Goal: Task Accomplishment & Management: Use online tool/utility

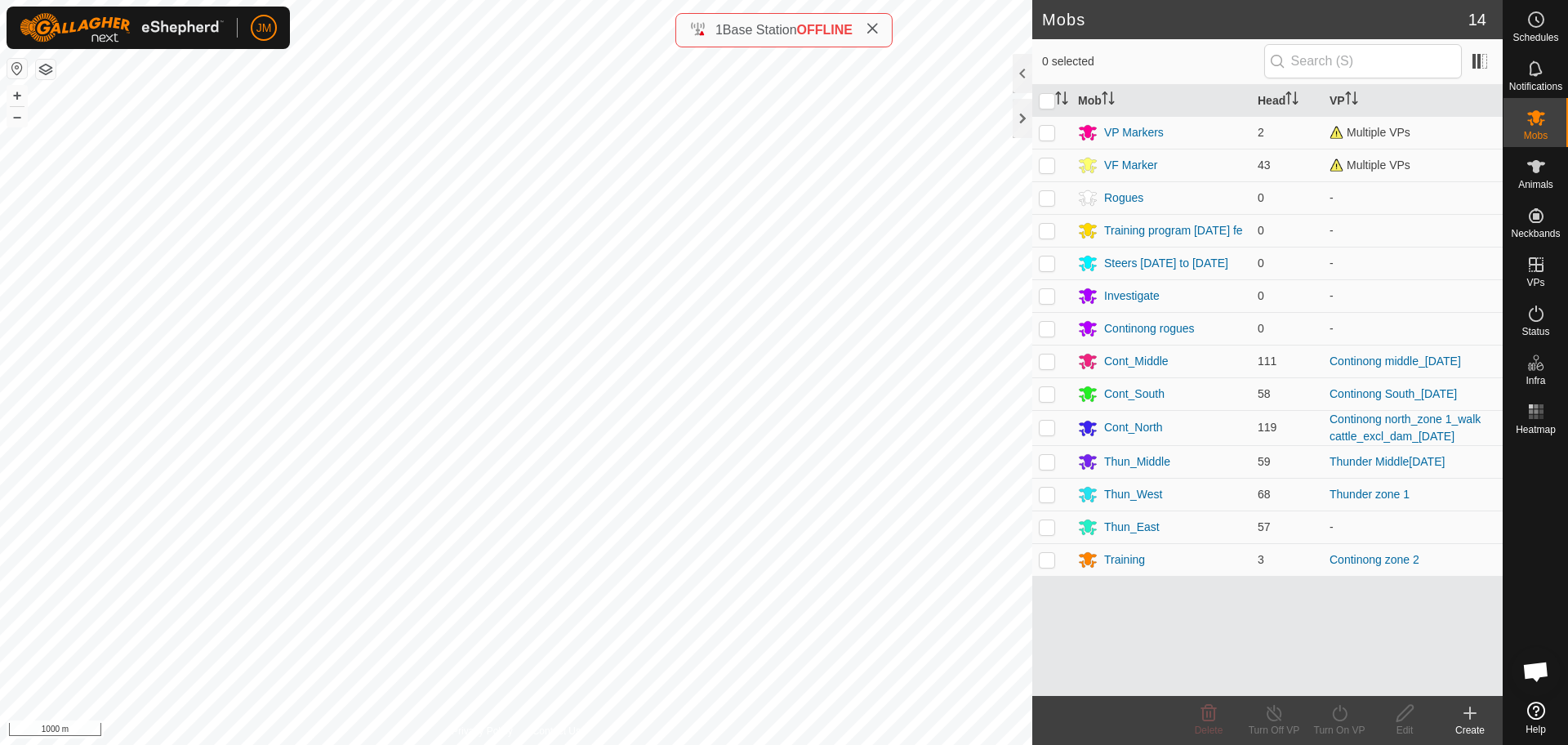
click at [876, 27] on icon at bounding box center [873, 28] width 13 height 13
click at [1024, 122] on div at bounding box center [1022, 118] width 20 height 39
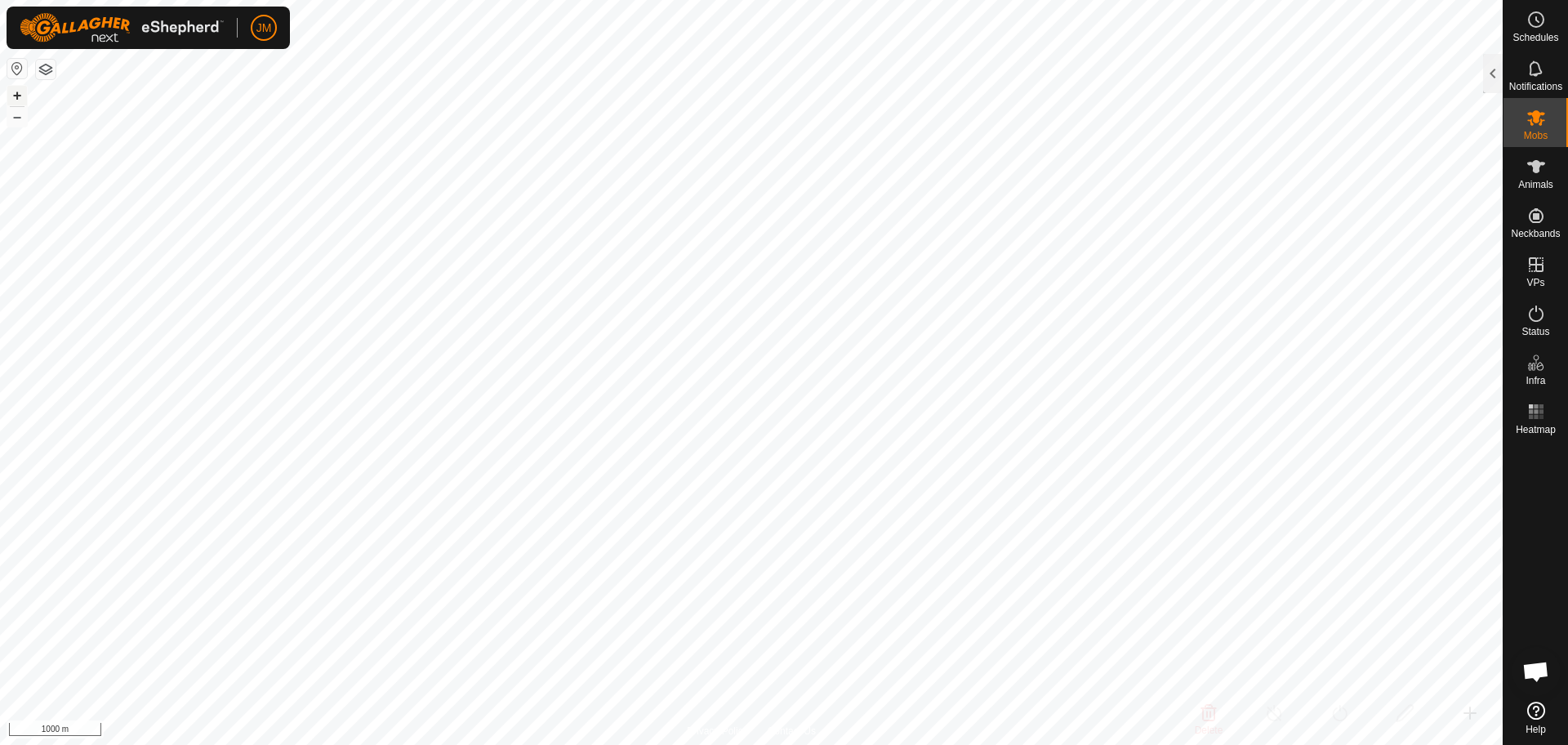
click at [19, 93] on button "+" at bounding box center [17, 95] width 20 height 20
click at [17, 99] on button "+" at bounding box center [17, 95] width 20 height 20
click at [15, 122] on button "–" at bounding box center [17, 117] width 20 height 20
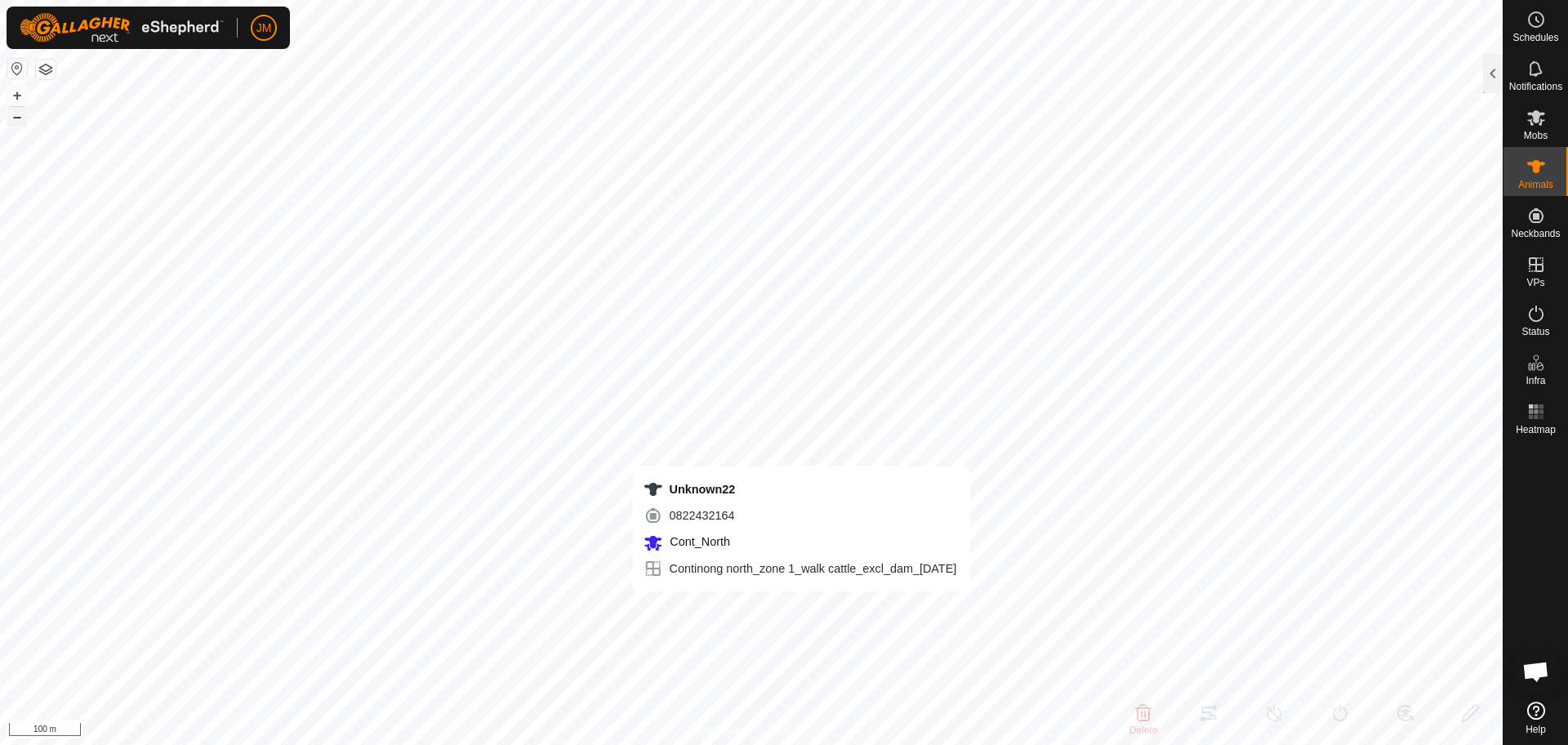
type input "Unknown22"
type input "-"
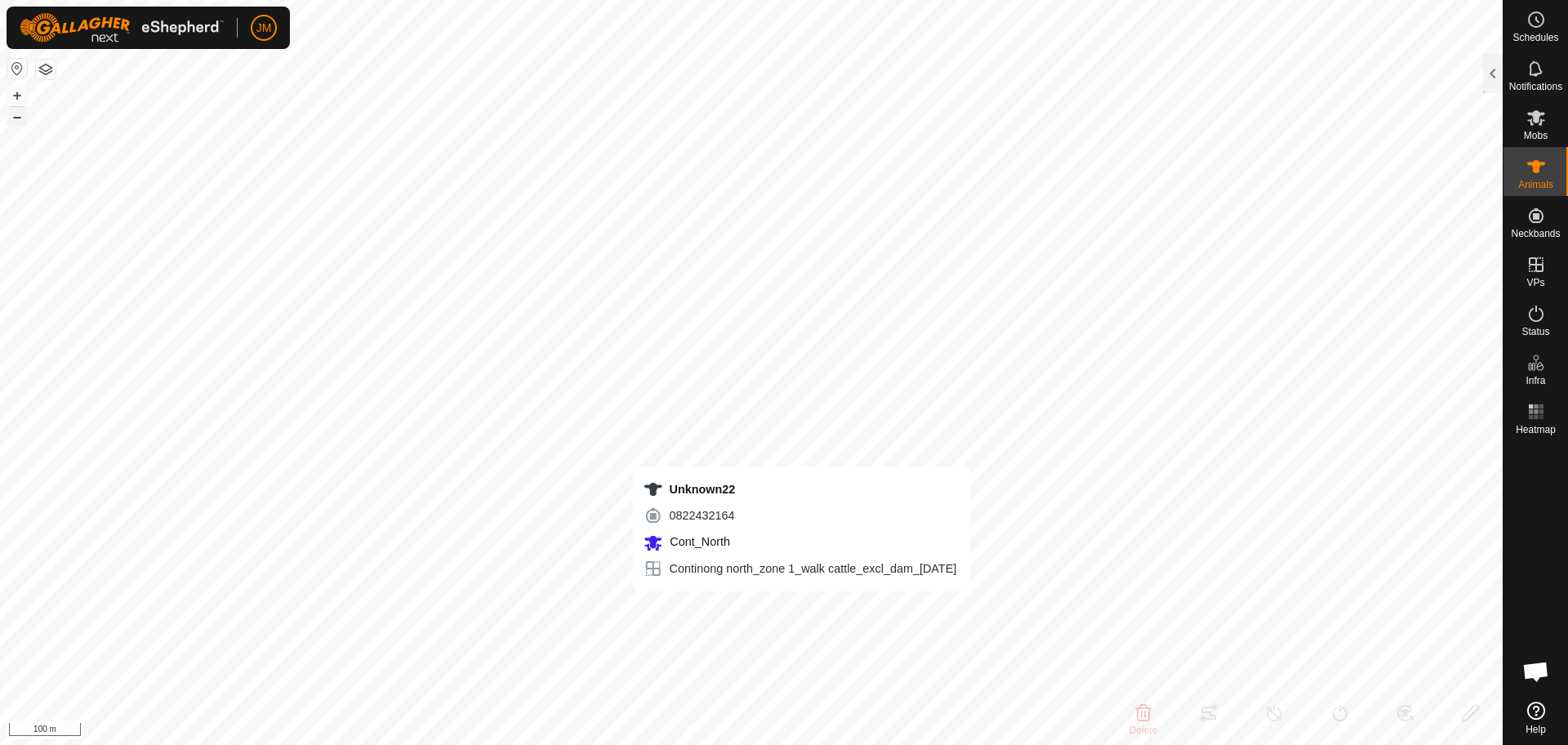
type input "0 kg"
type input "-"
click at [1489, 77] on div at bounding box center [1494, 73] width 20 height 39
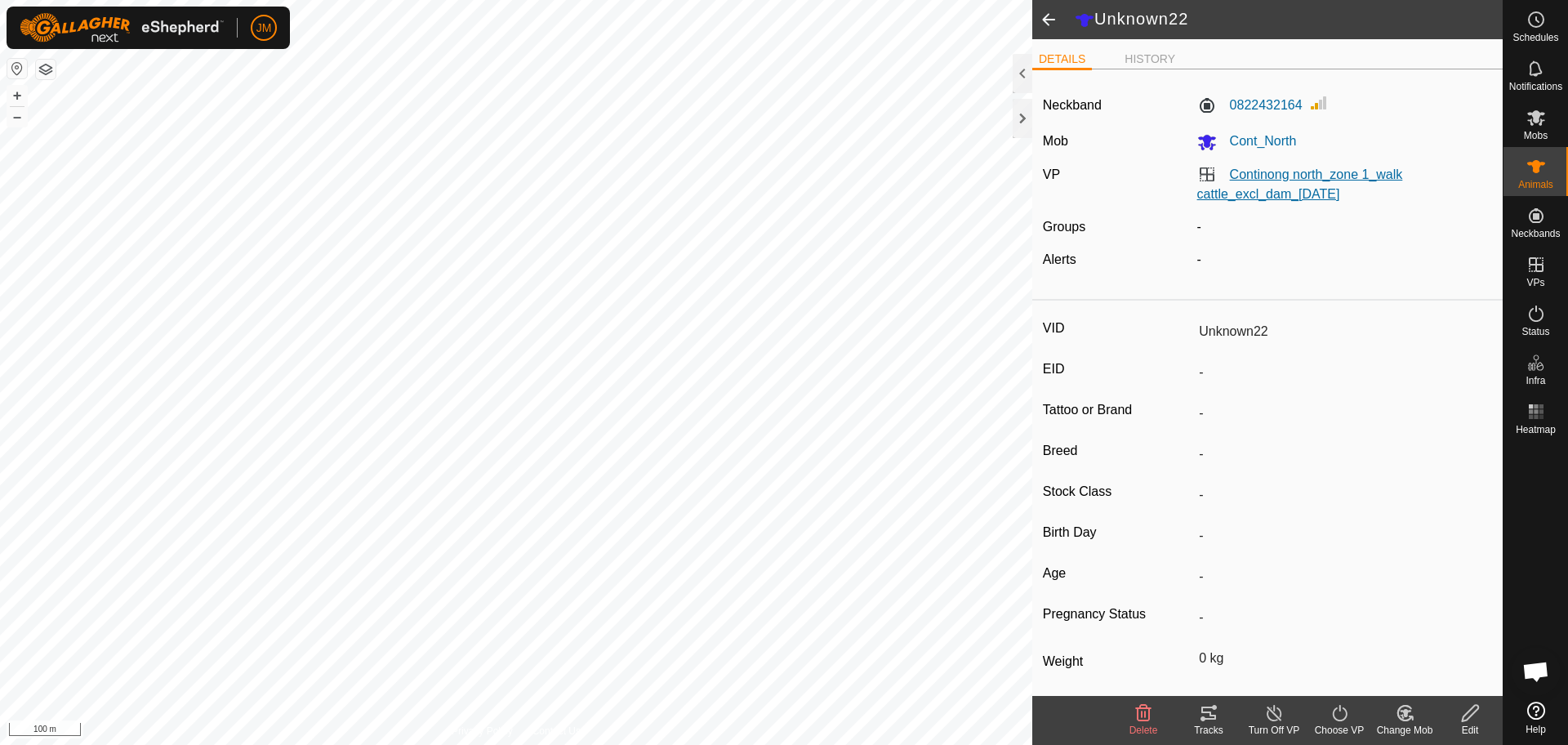
drag, startPoint x: 1372, startPoint y: 192, endPoint x: 1228, endPoint y: 172, distance: 145.4
click at [1228, 172] on div "Continong north_zone 1_walk cattle_excl_dam_[DATE]" at bounding box center [1346, 184] width 309 height 39
copy link "Continong north_zone 1_walk cattle_excl_dam_[DATE]"
click at [1540, 112] on icon at bounding box center [1536, 118] width 20 height 20
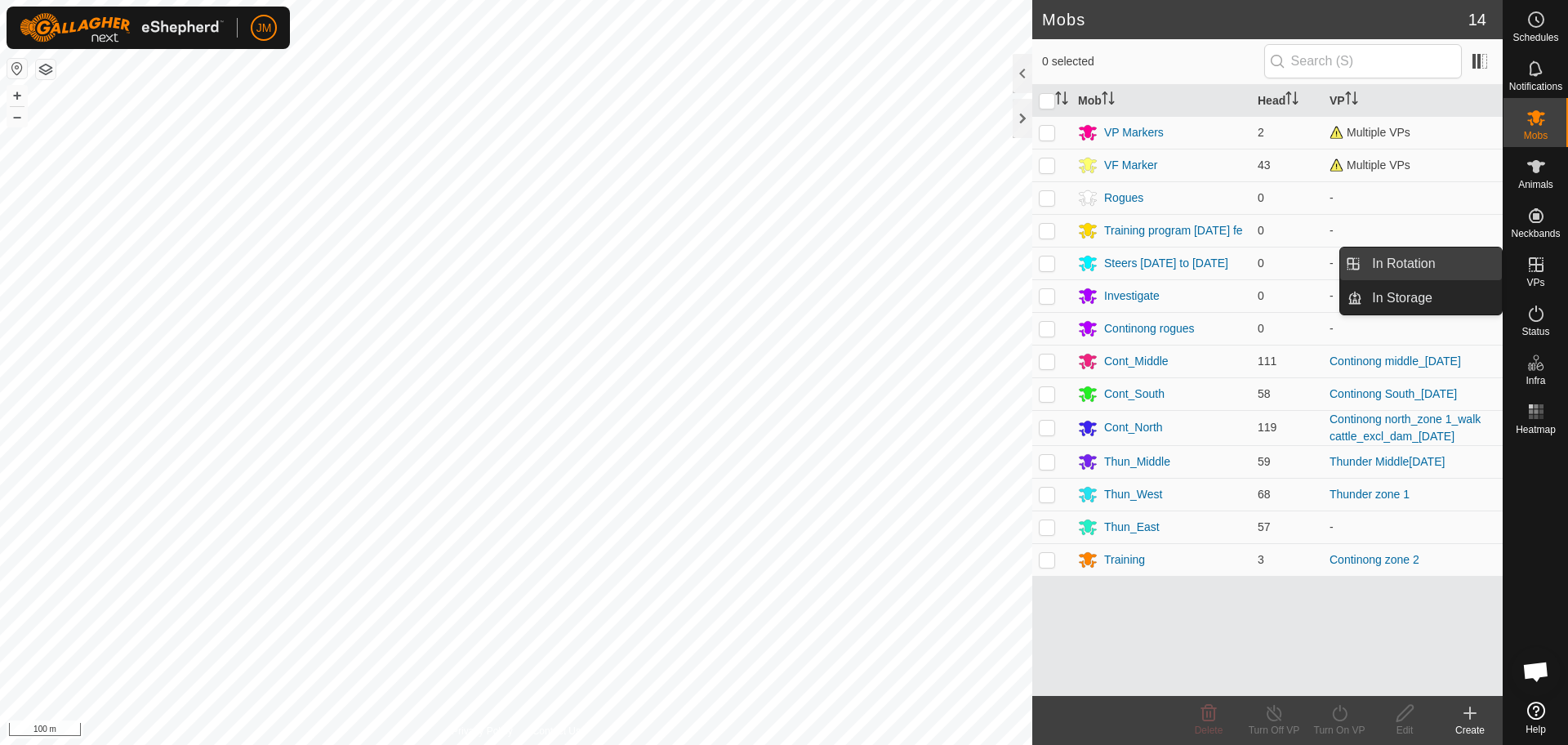
click at [1460, 264] on link "In Rotation" at bounding box center [1432, 264] width 140 height 33
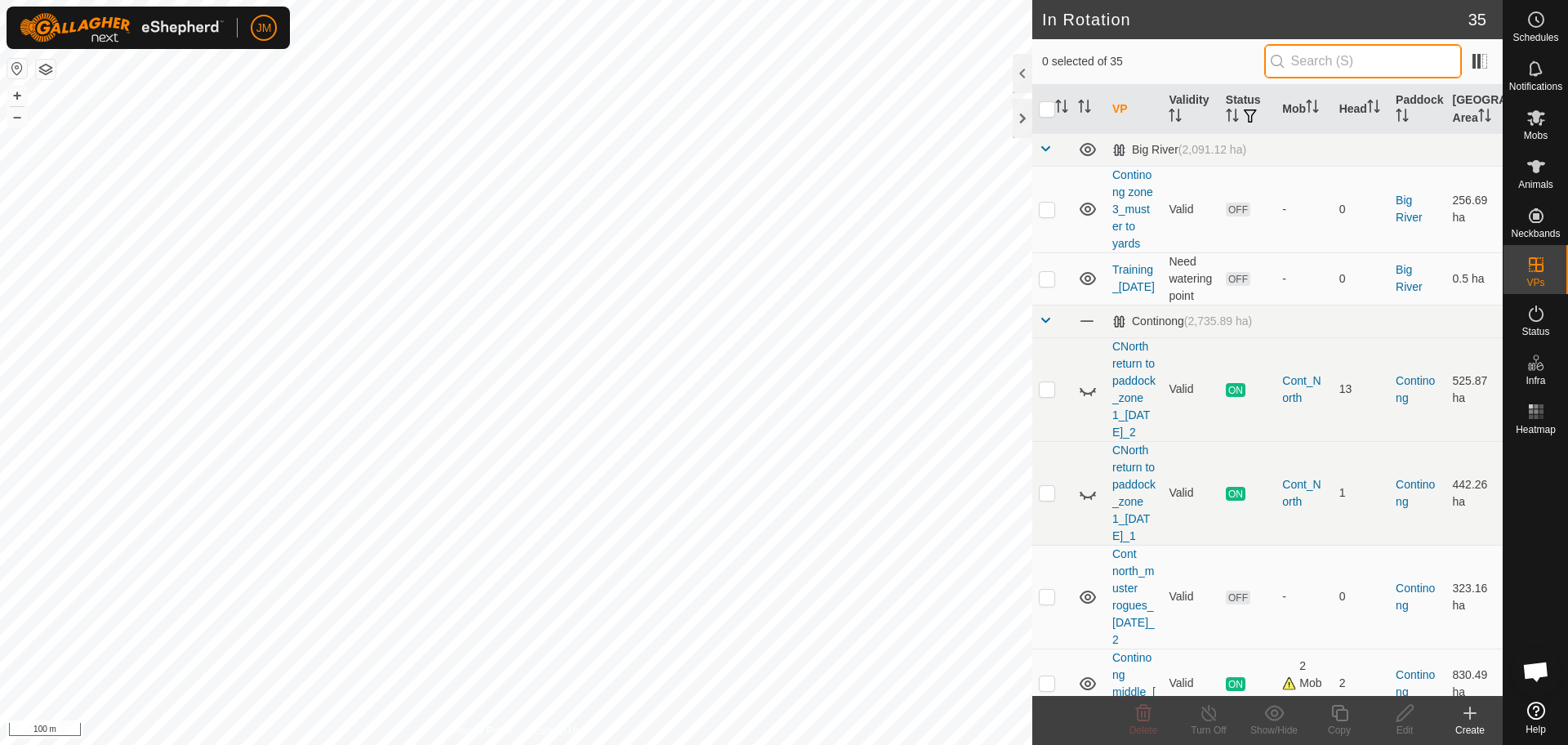
click at [1356, 58] on input "text" at bounding box center [1364, 62] width 198 height 35
paste input "Continong north_zone 1_walk cattle_excl_dam_[DATE]"
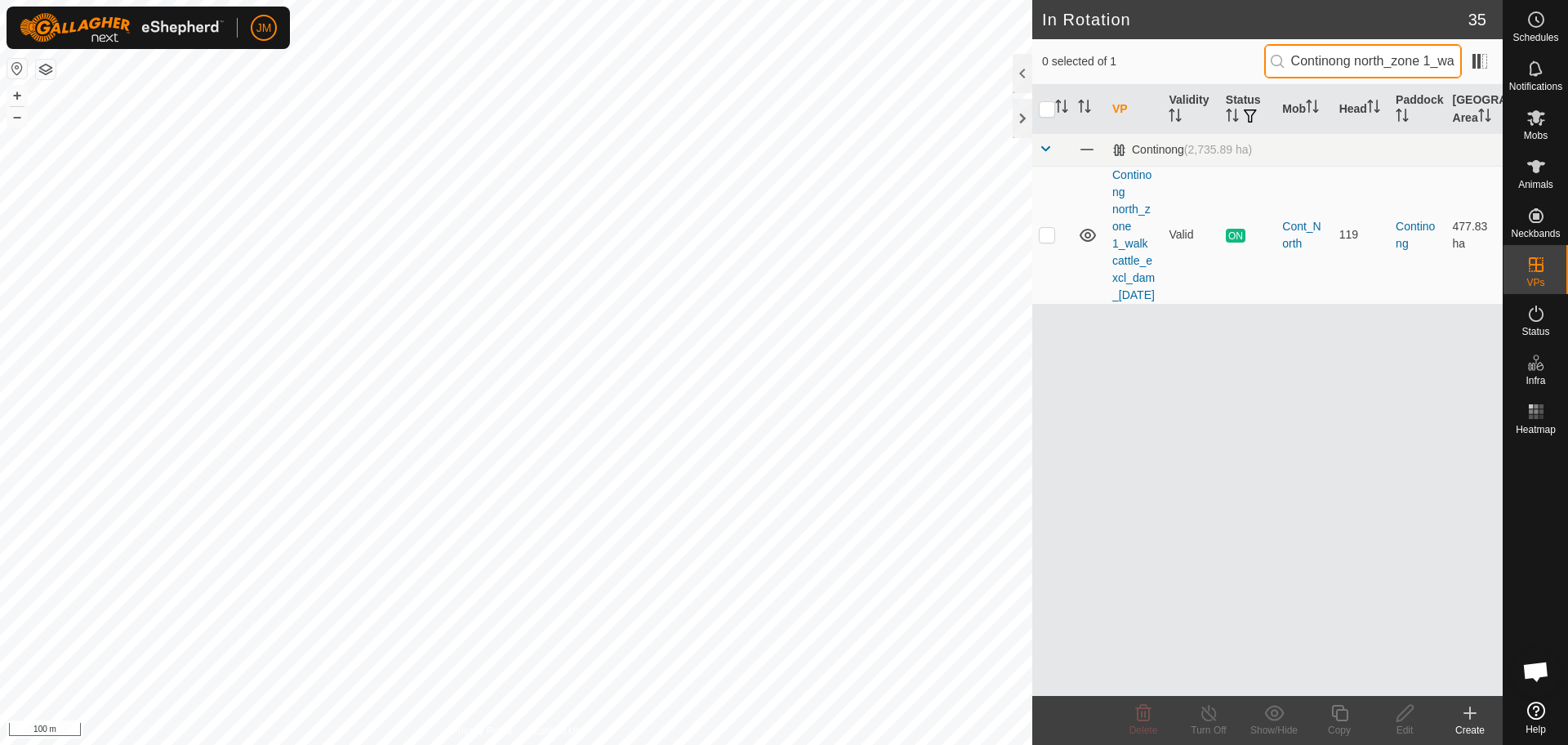
scroll to position [0, 189]
type input "Continong north_zone 1_walk cattle_excl_dam_[DATE]"
click at [1050, 241] on p-checkbox at bounding box center [1047, 234] width 16 height 13
checkbox input "true"
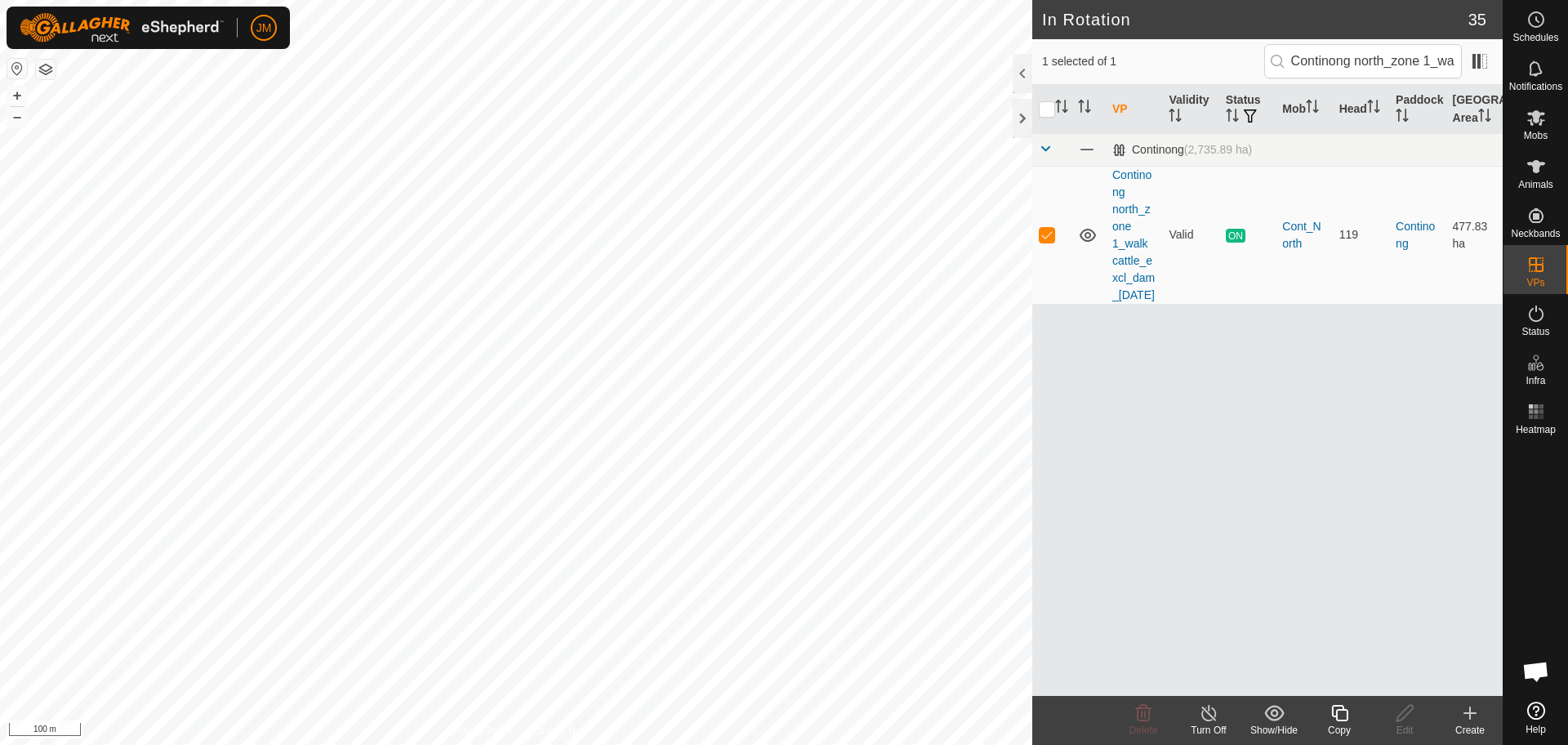
click at [1346, 712] on icon at bounding box center [1339, 714] width 20 height 20
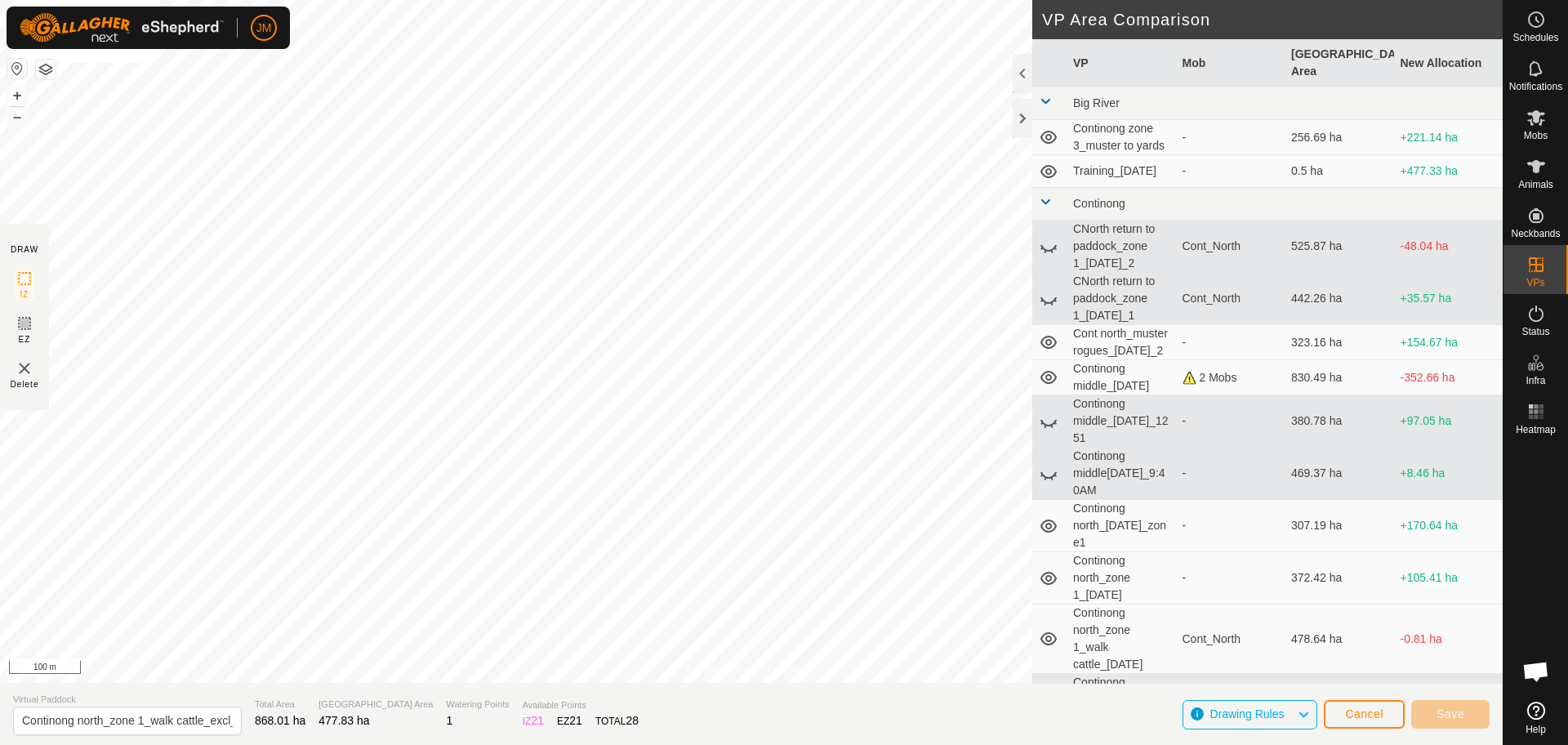
click at [46, 66] on button "button" at bounding box center [46, 70] width 20 height 20
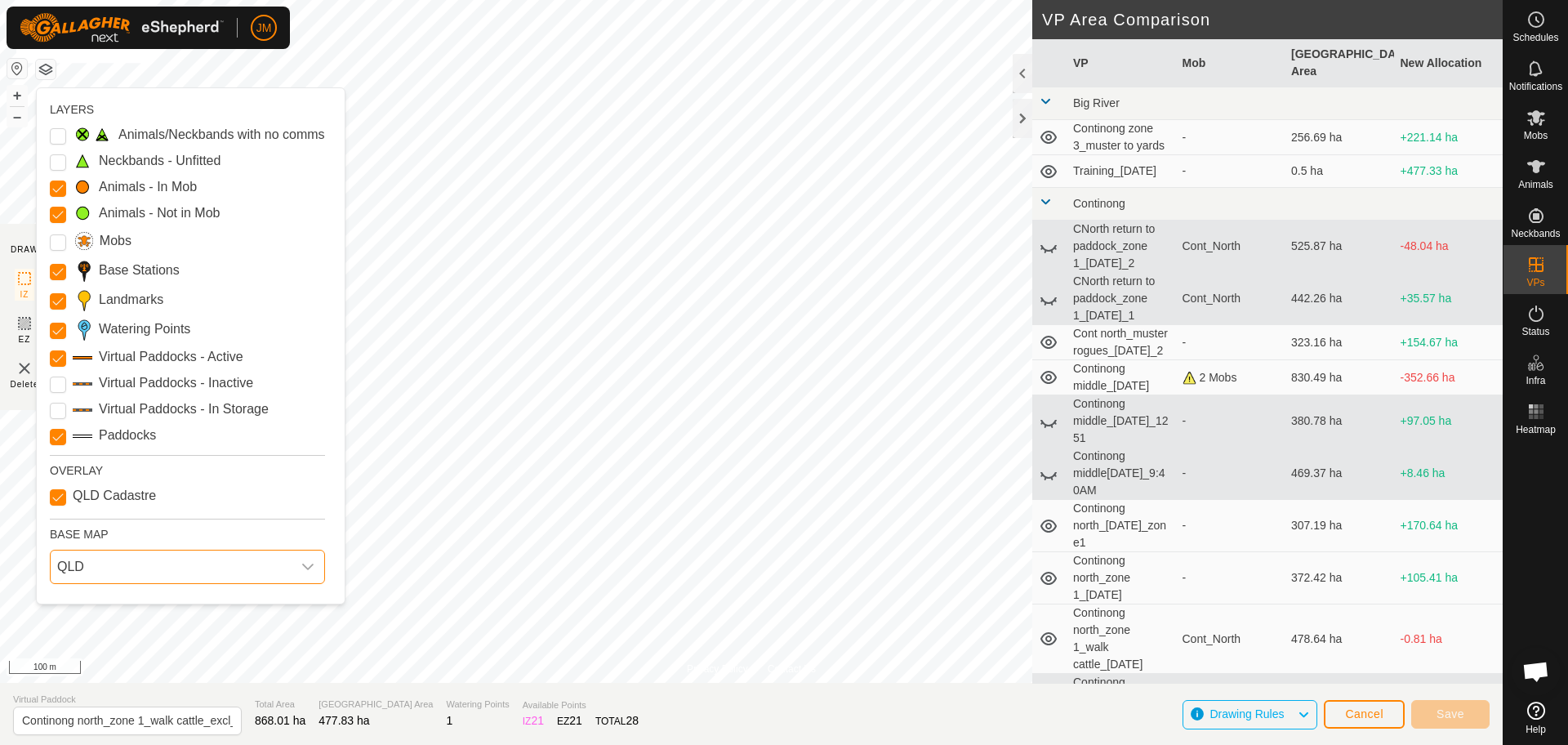
click at [96, 570] on span "QLD" at bounding box center [171, 567] width 241 height 33
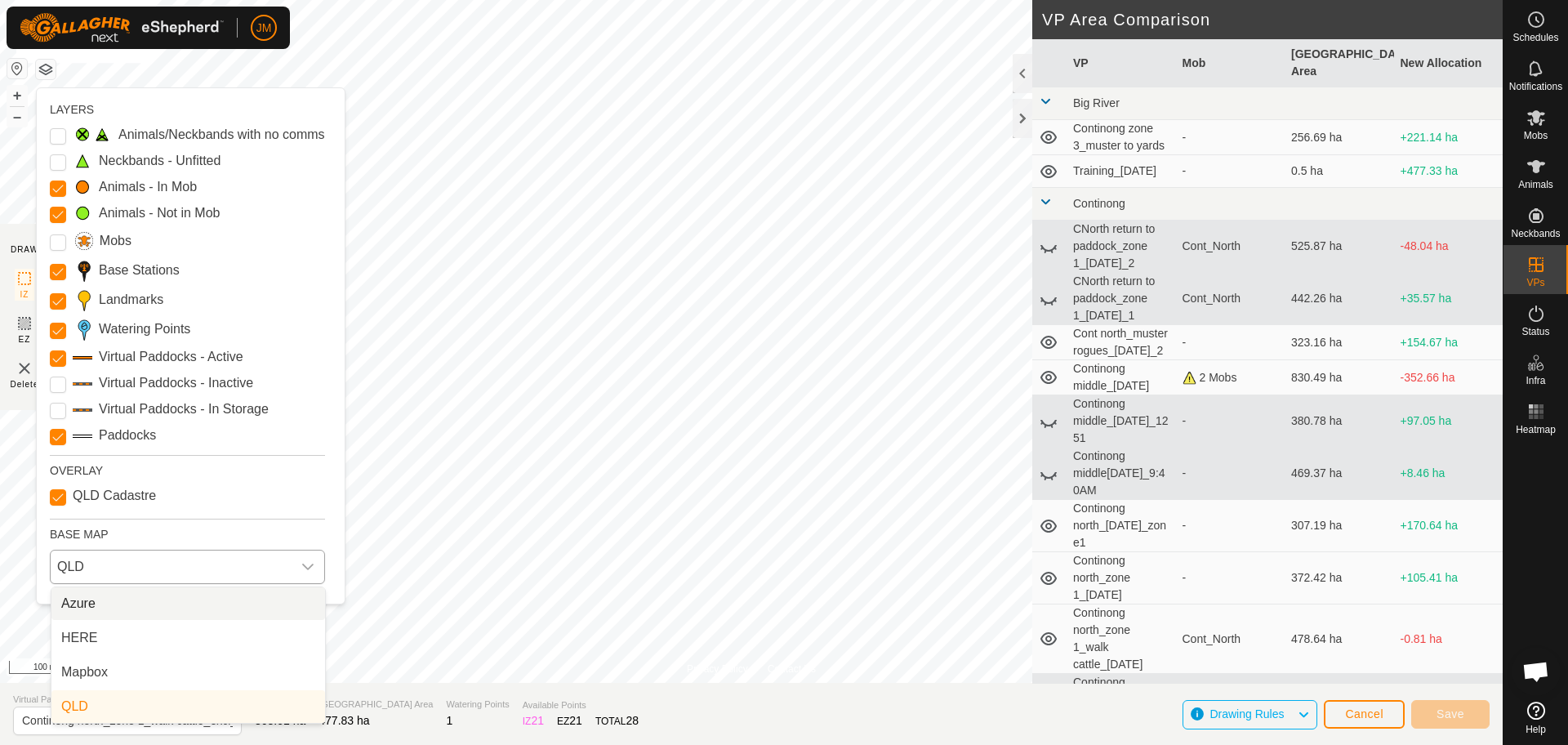
click at [192, 611] on li "Azure" at bounding box center [188, 604] width 273 height 33
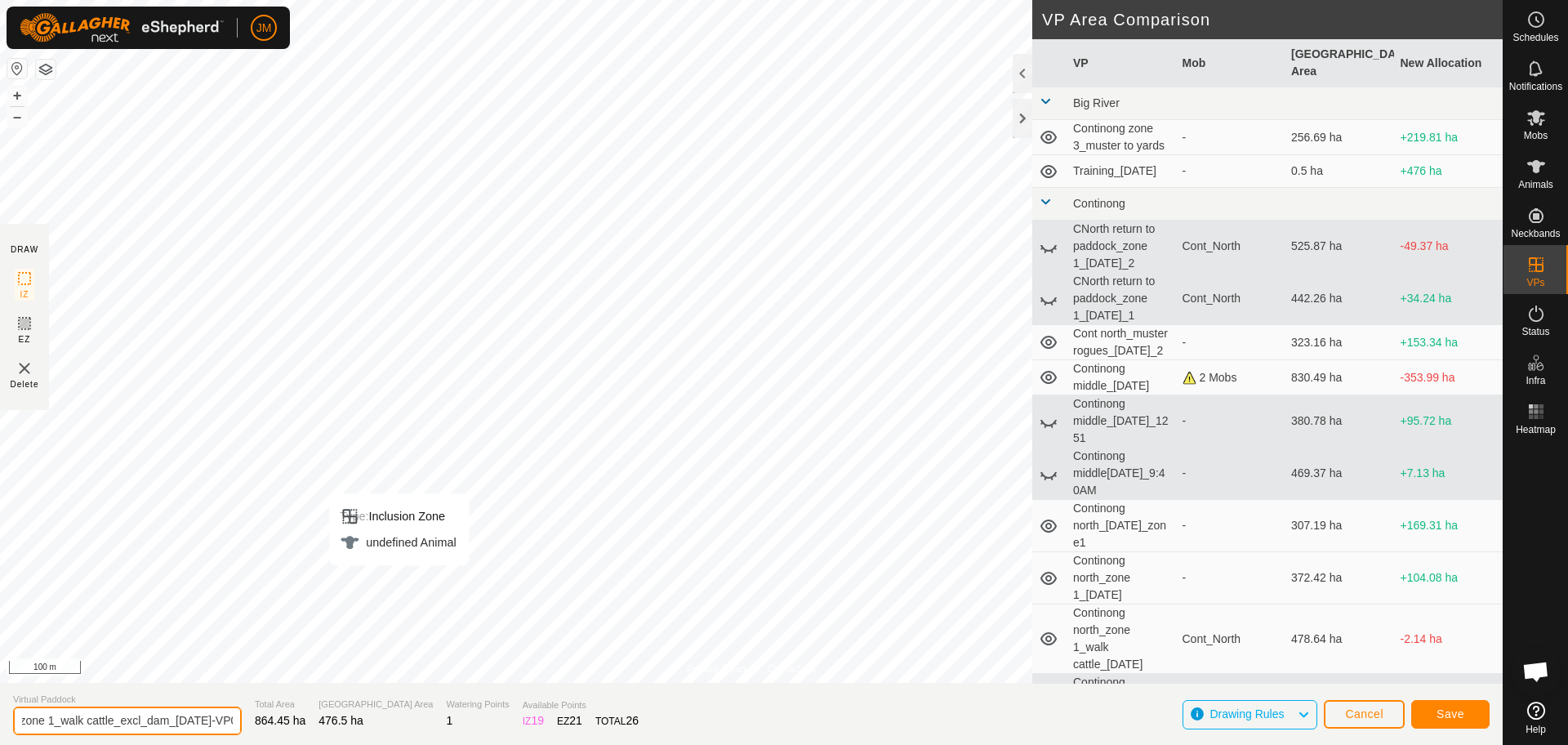
scroll to position [0, 147]
drag, startPoint x: 60, startPoint y: 729, endPoint x: 167, endPoint y: 722, distance: 107.2
click at [167, 722] on input "Continong north_zone 1_walk cattle_excl_dam_[DATE]-VP001" at bounding box center [127, 720] width 229 height 28
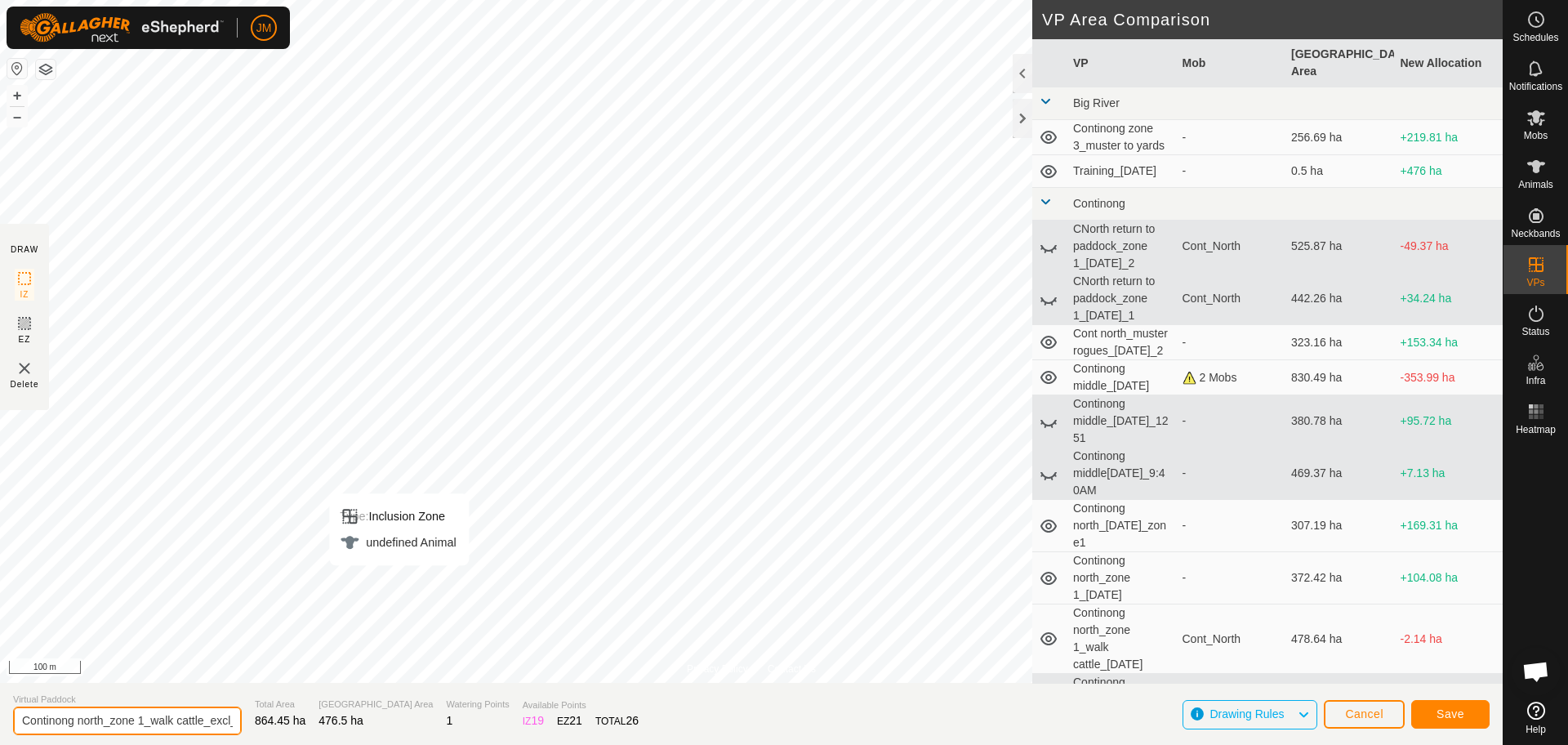
drag, startPoint x: 27, startPoint y: 723, endPoint x: 0, endPoint y: 720, distance: 27.2
click at [0, 720] on section "Virtual Paddock Continong north_zone 1_walk cattle_excl_dam_[DATE]-VP001 Total …" at bounding box center [751, 714] width 1503 height 62
click at [120, 721] on input "Continong north_zone 1_walk cattle_excl_dam_[DATE]-VP001" at bounding box center [127, 720] width 229 height 28
drag, startPoint x: 152, startPoint y: 723, endPoint x: 132, endPoint y: 731, distance: 21.5
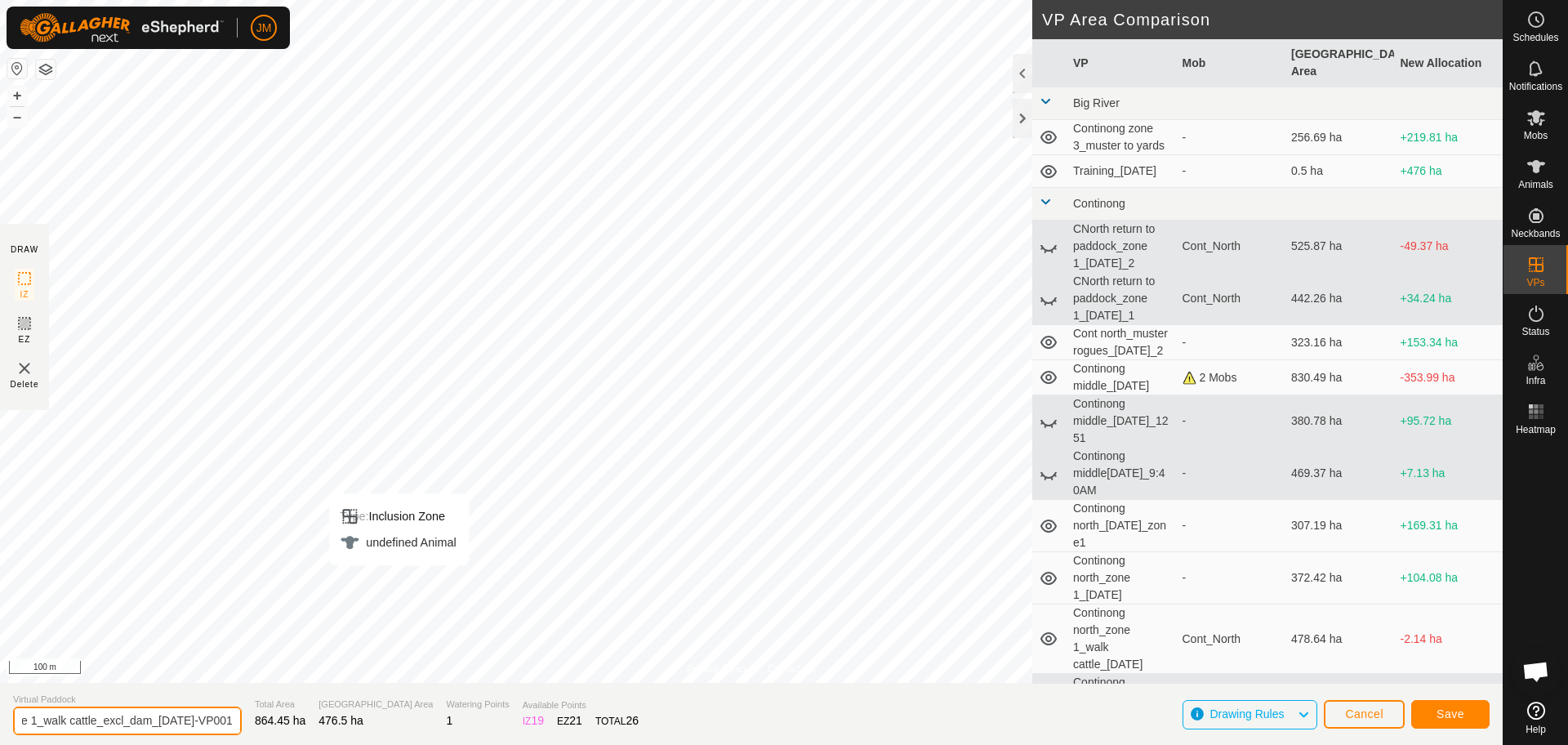
click at [132, 731] on input "Continong north_zone 1_walk cattle_excl_dam_[DATE]-VP001" at bounding box center [127, 720] width 229 height 28
drag, startPoint x: 191, startPoint y: 723, endPoint x: 236, endPoint y: 723, distance: 45.0
click at [236, 723] on section "Virtual Paddock Continong north_zone 1_[DATE]-VP001 Total Area 864.45 ha Grazin…" at bounding box center [751, 714] width 1503 height 62
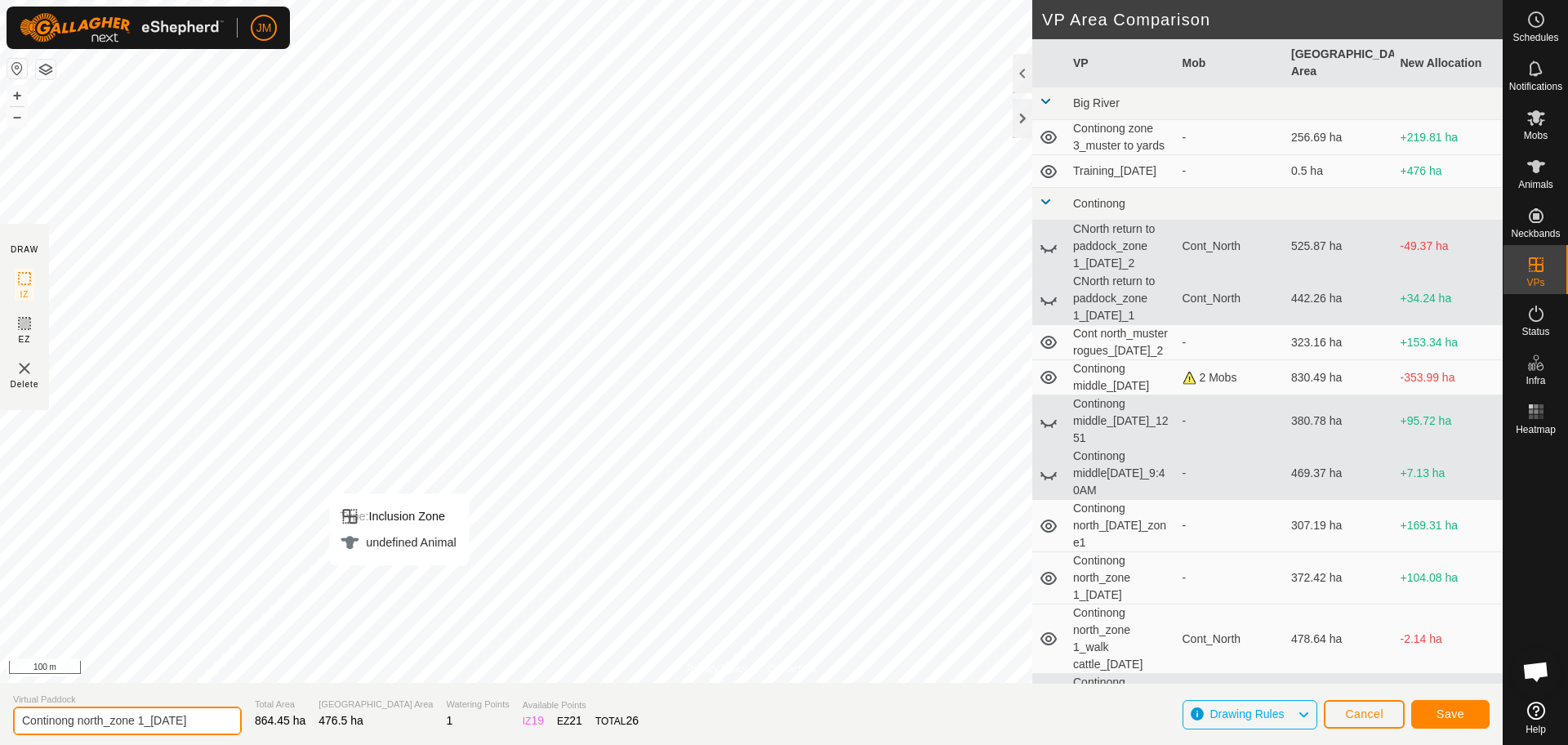
click at [179, 718] on input "Continong north_zone 1_[DATE]" at bounding box center [127, 720] width 229 height 28
click at [199, 720] on input "Continong north_zone 1_[DATE]" at bounding box center [127, 720] width 229 height 28
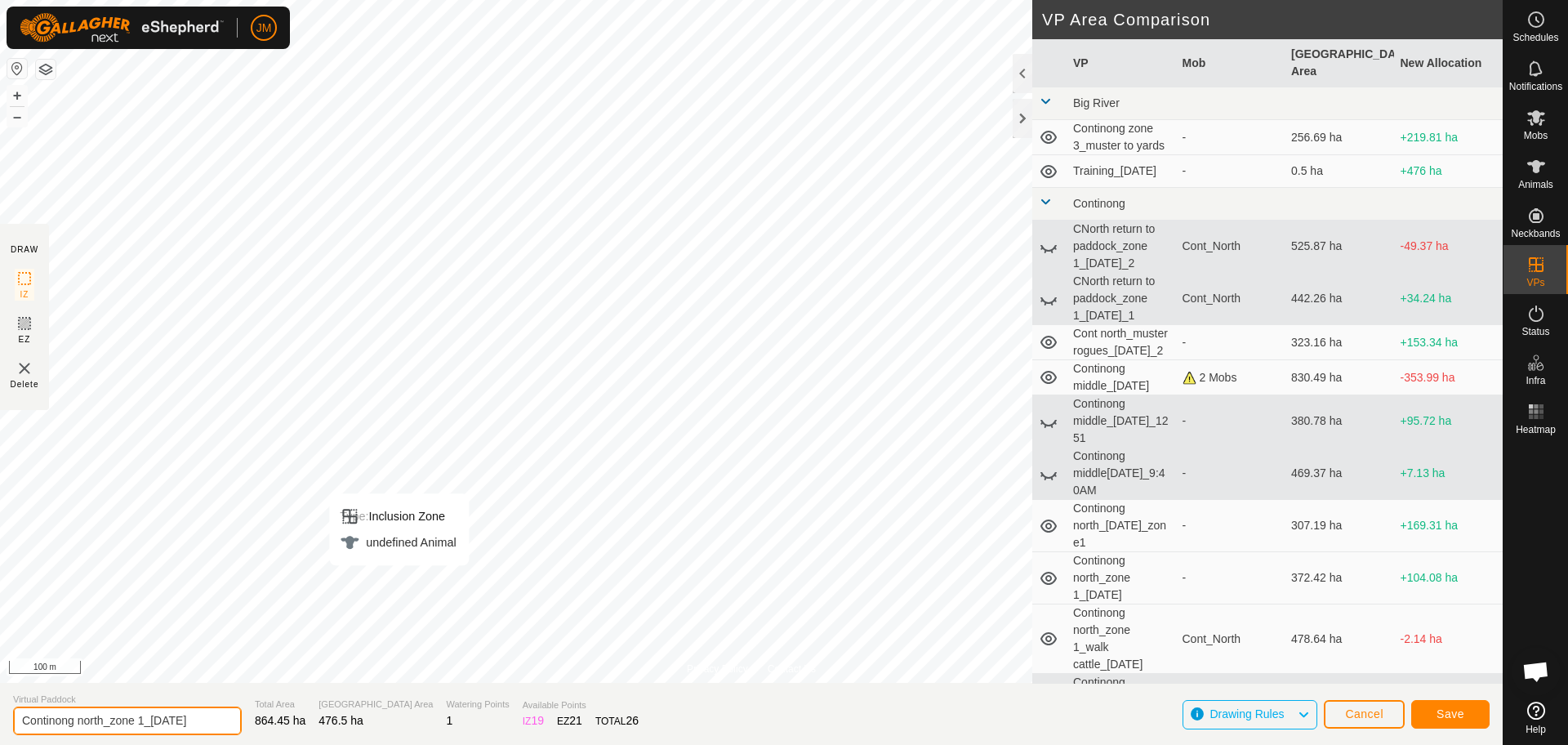
click at [199, 720] on input "Continong north_zone 1_[DATE]" at bounding box center [127, 720] width 229 height 28
click at [176, 724] on input "Continong north_zone 1_[DATE]" at bounding box center [127, 720] width 229 height 28
click at [196, 724] on input "Continong north_zone 1_[DATE]" at bounding box center [127, 720] width 229 height 28
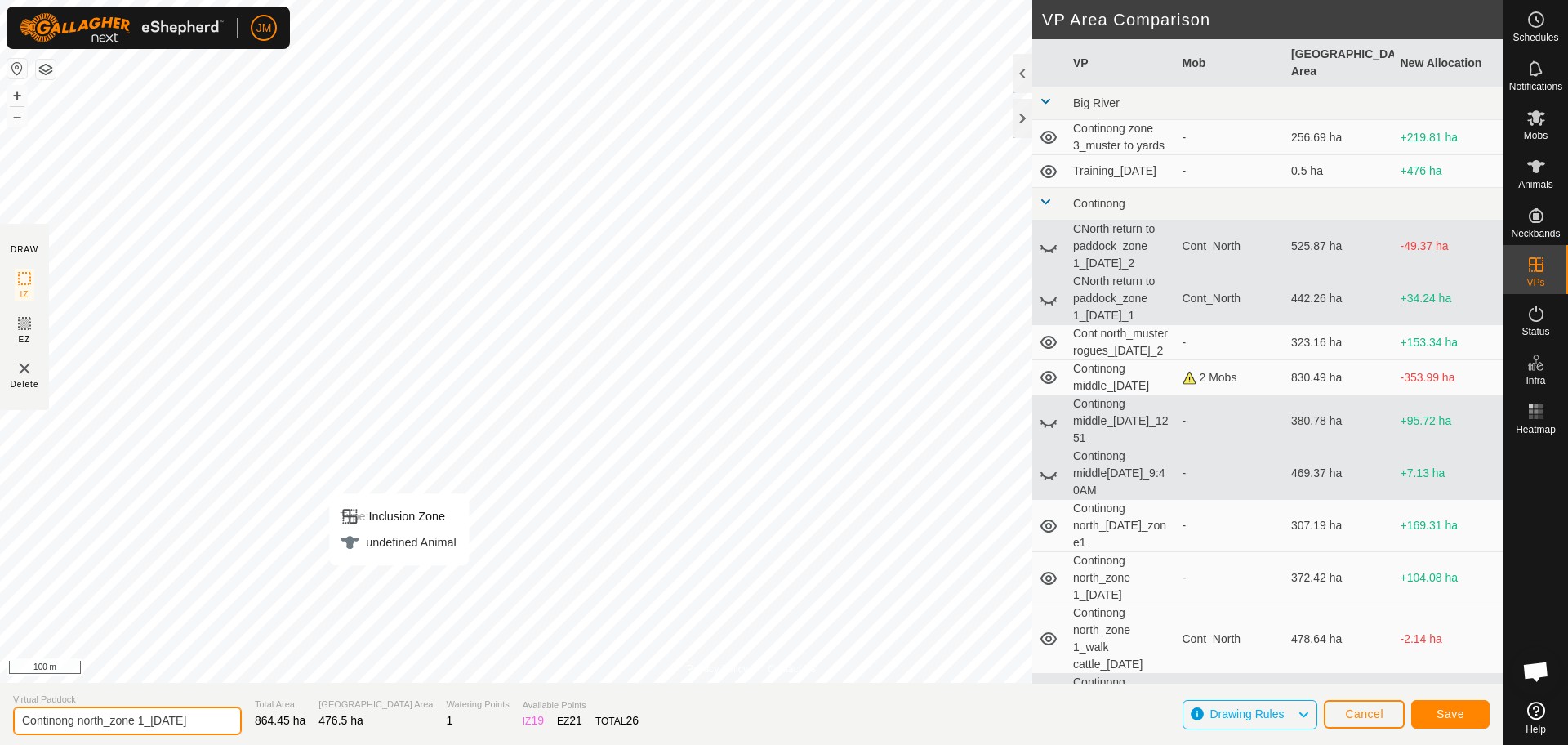
click at [196, 724] on input "Continong north_zone 1_[DATE]" at bounding box center [127, 720] width 229 height 28
click at [203, 720] on input "Continong north_zone 1_[DATE]" at bounding box center [127, 720] width 229 height 28
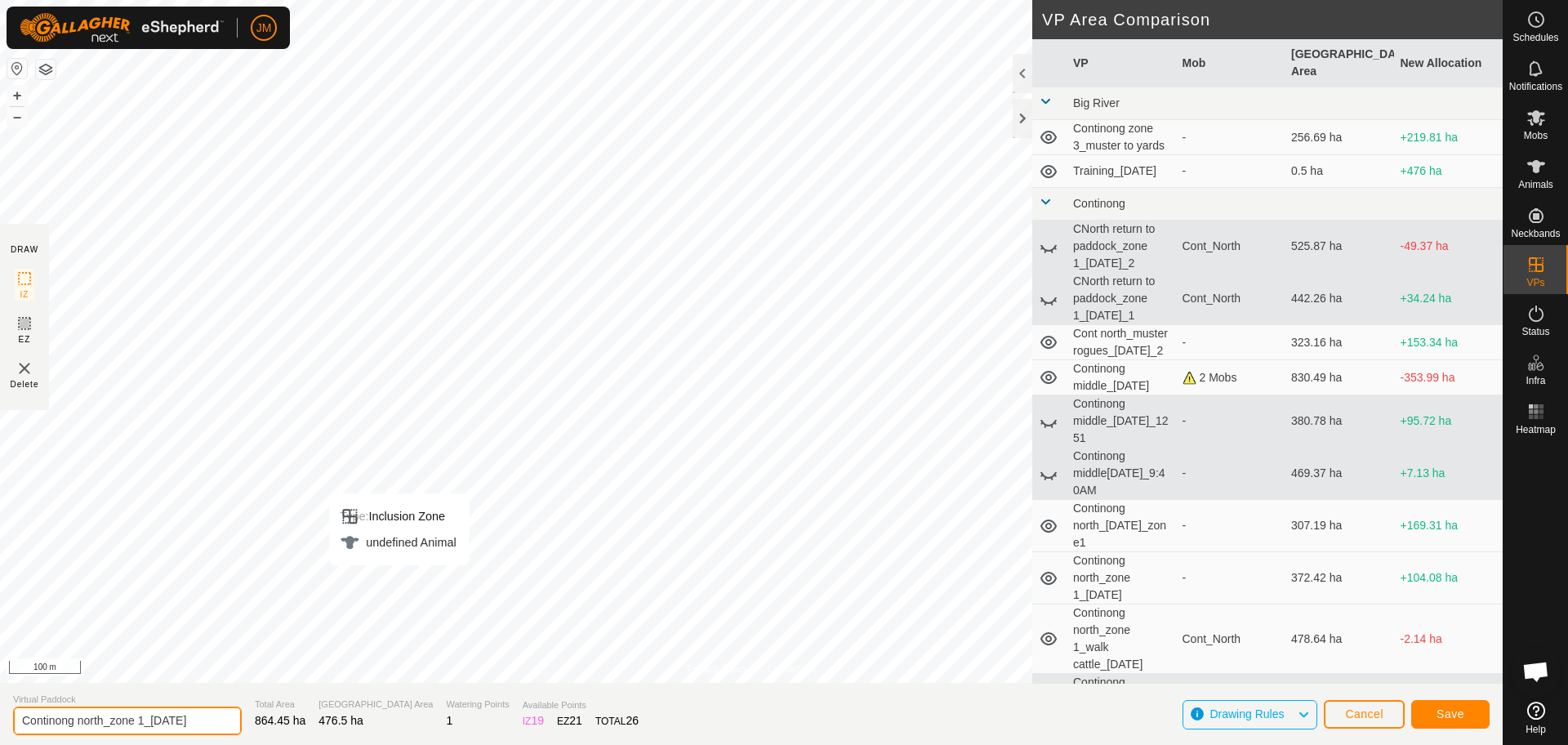
click at [187, 720] on input "Continong north_zone 1_[DATE]" at bounding box center [127, 720] width 229 height 28
type input "Continong north_zone 1_[DATE]"
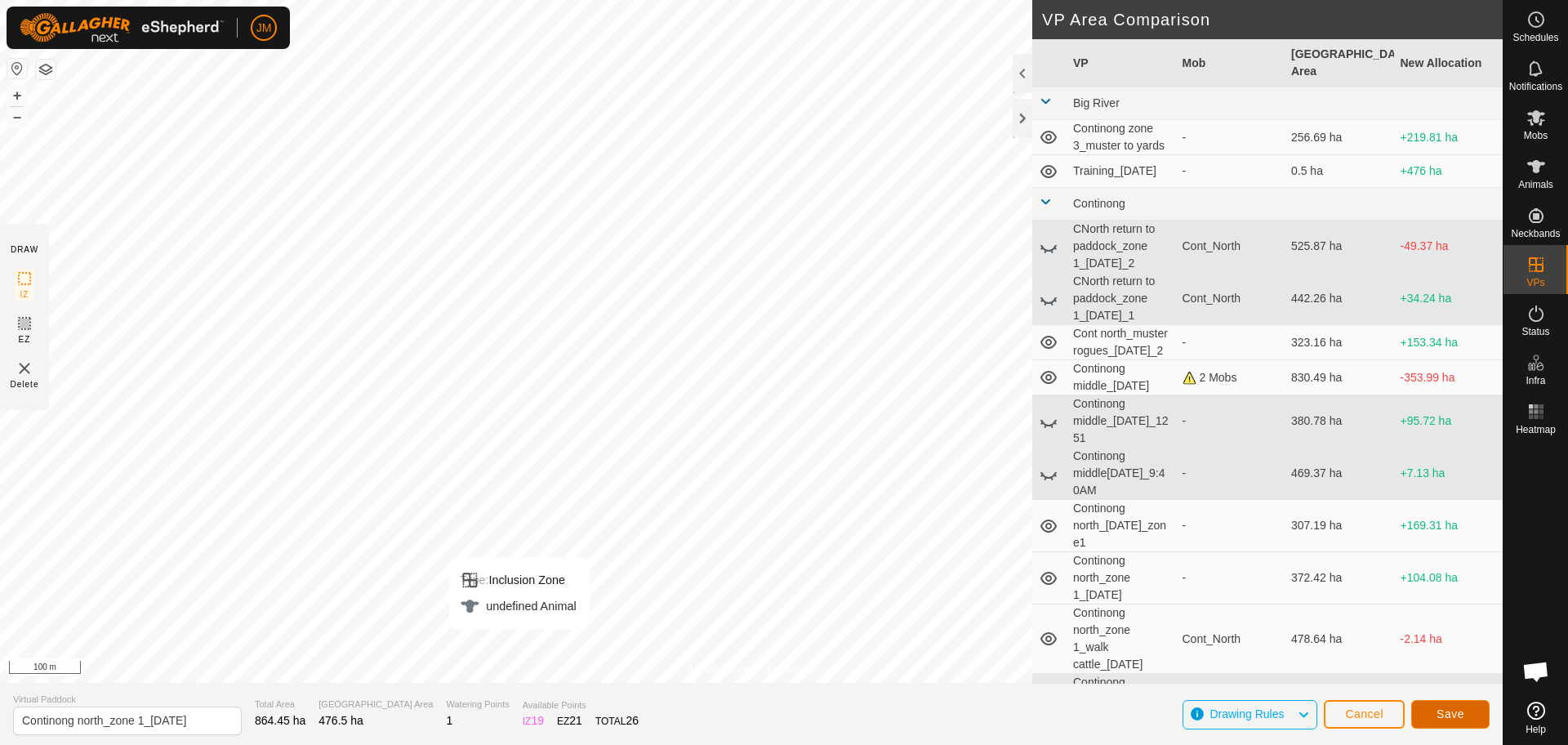
click at [1454, 716] on span "Save" at bounding box center [1450, 714] width 28 height 13
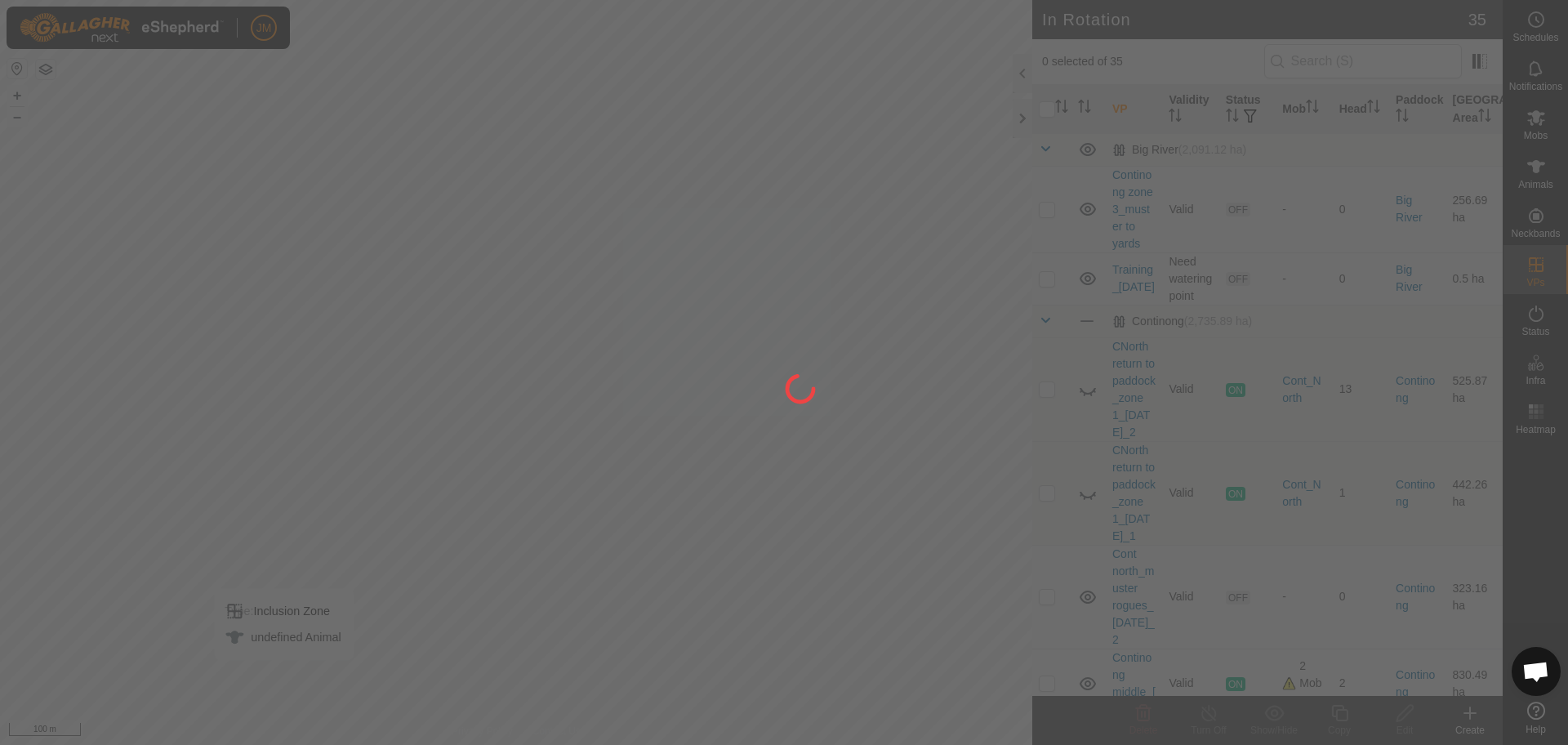
click at [1536, 122] on div at bounding box center [784, 372] width 1568 height 745
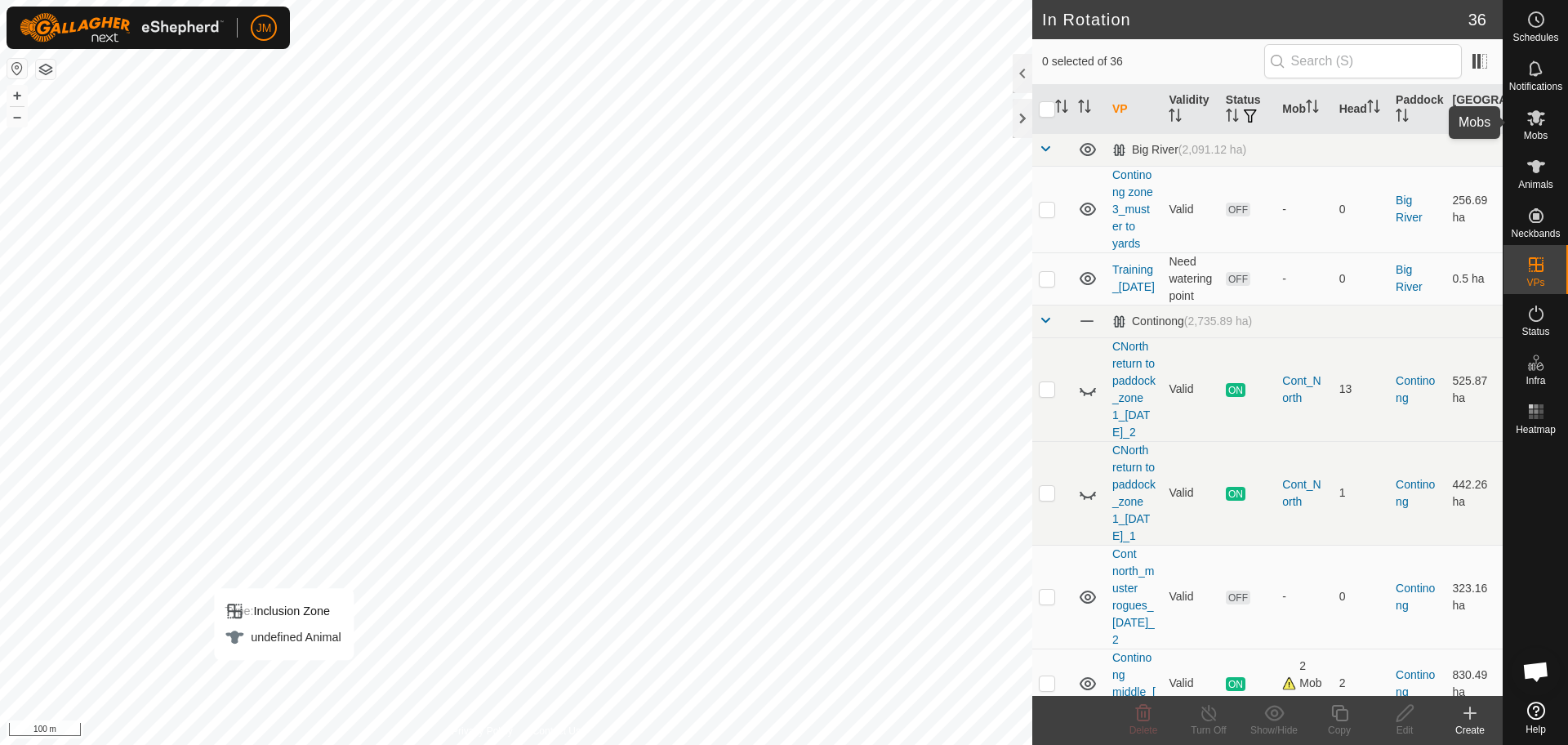
click at [1536, 122] on icon at bounding box center [1536, 117] width 18 height 15
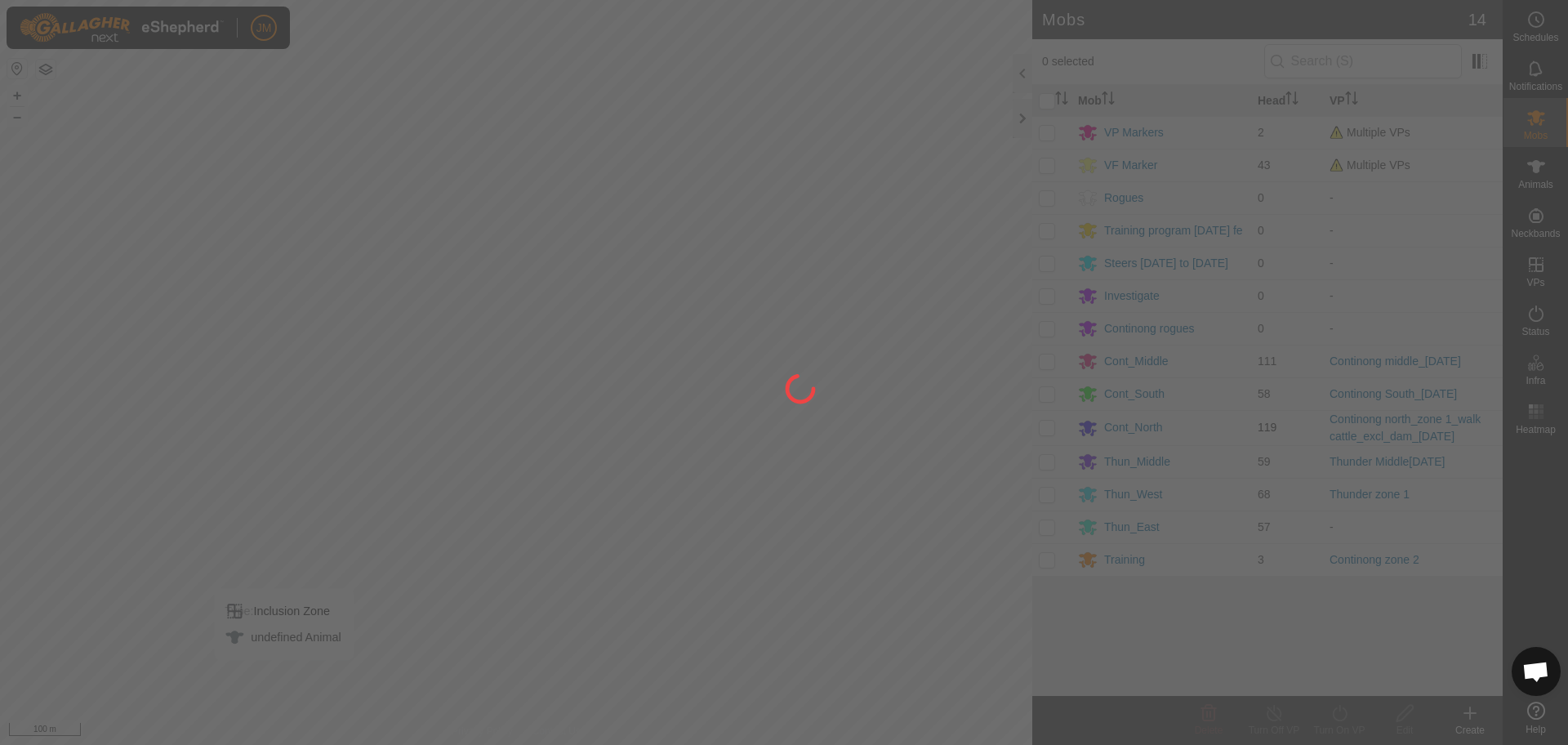
click at [1050, 431] on div at bounding box center [784, 372] width 1568 height 745
click at [1046, 433] on div at bounding box center [784, 372] width 1568 height 745
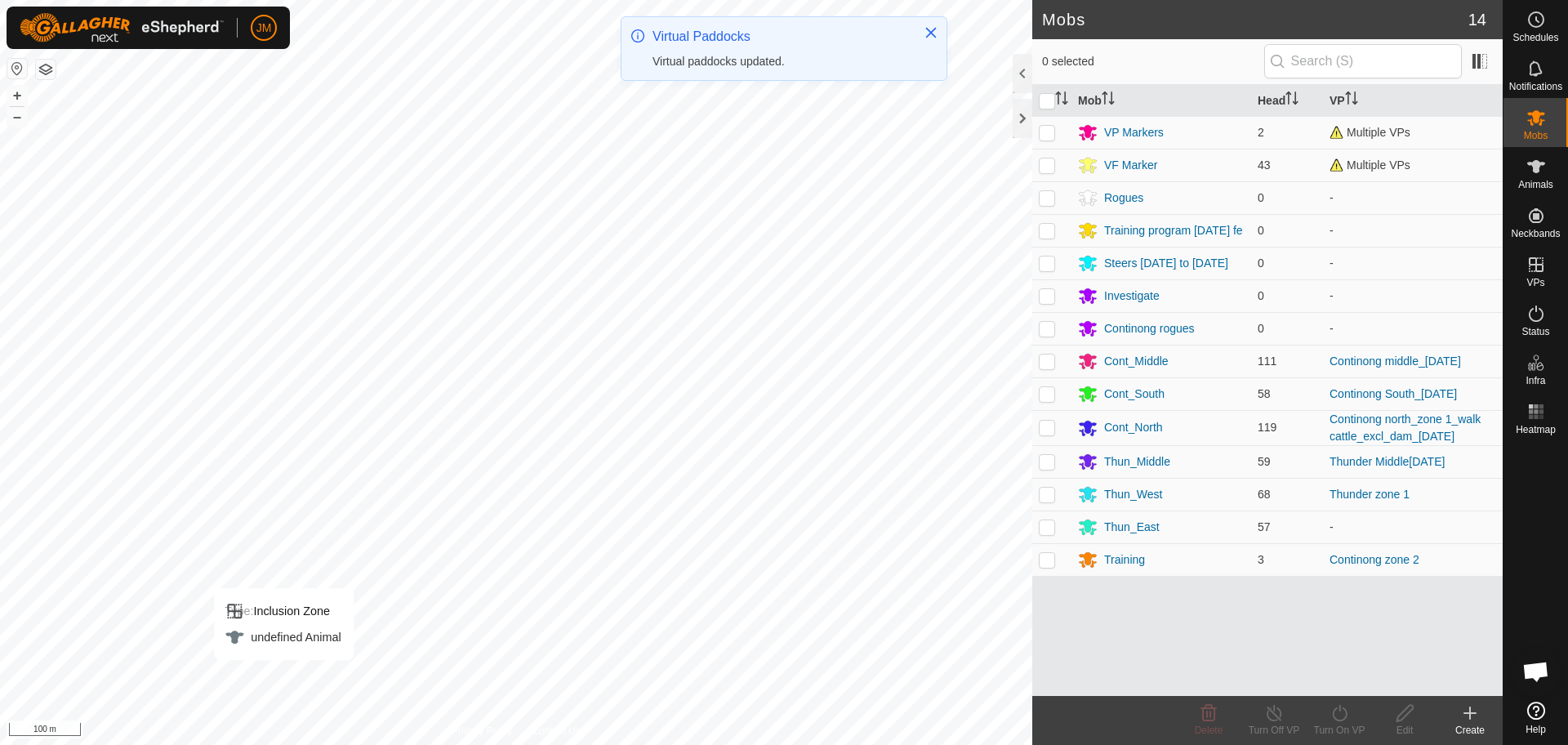
click at [1046, 433] on p-checkbox at bounding box center [1047, 427] width 16 height 13
checkbox input "true"
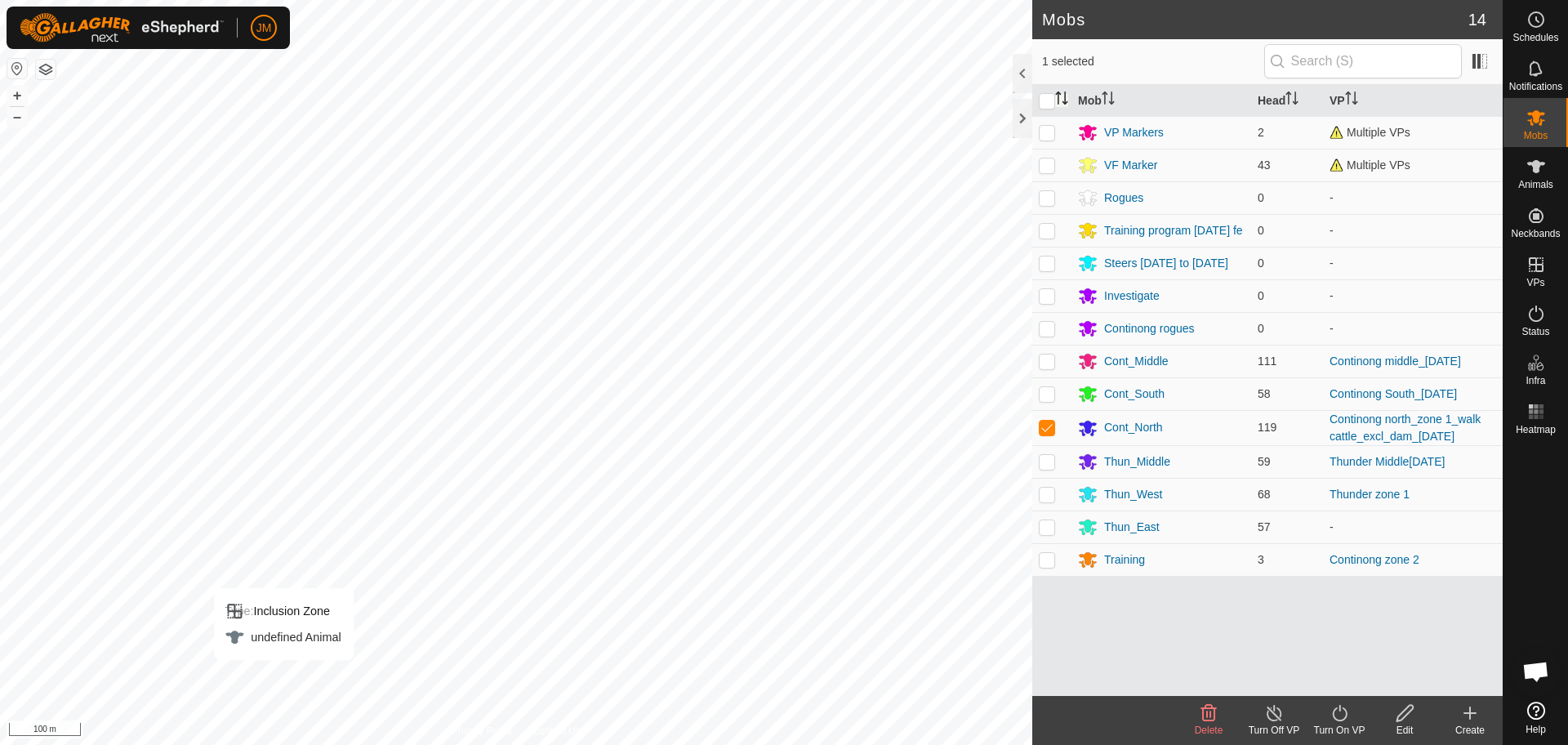
click at [1059, 102] on icon "Activate to sort" at bounding box center [1059, 98] width 2 height 13
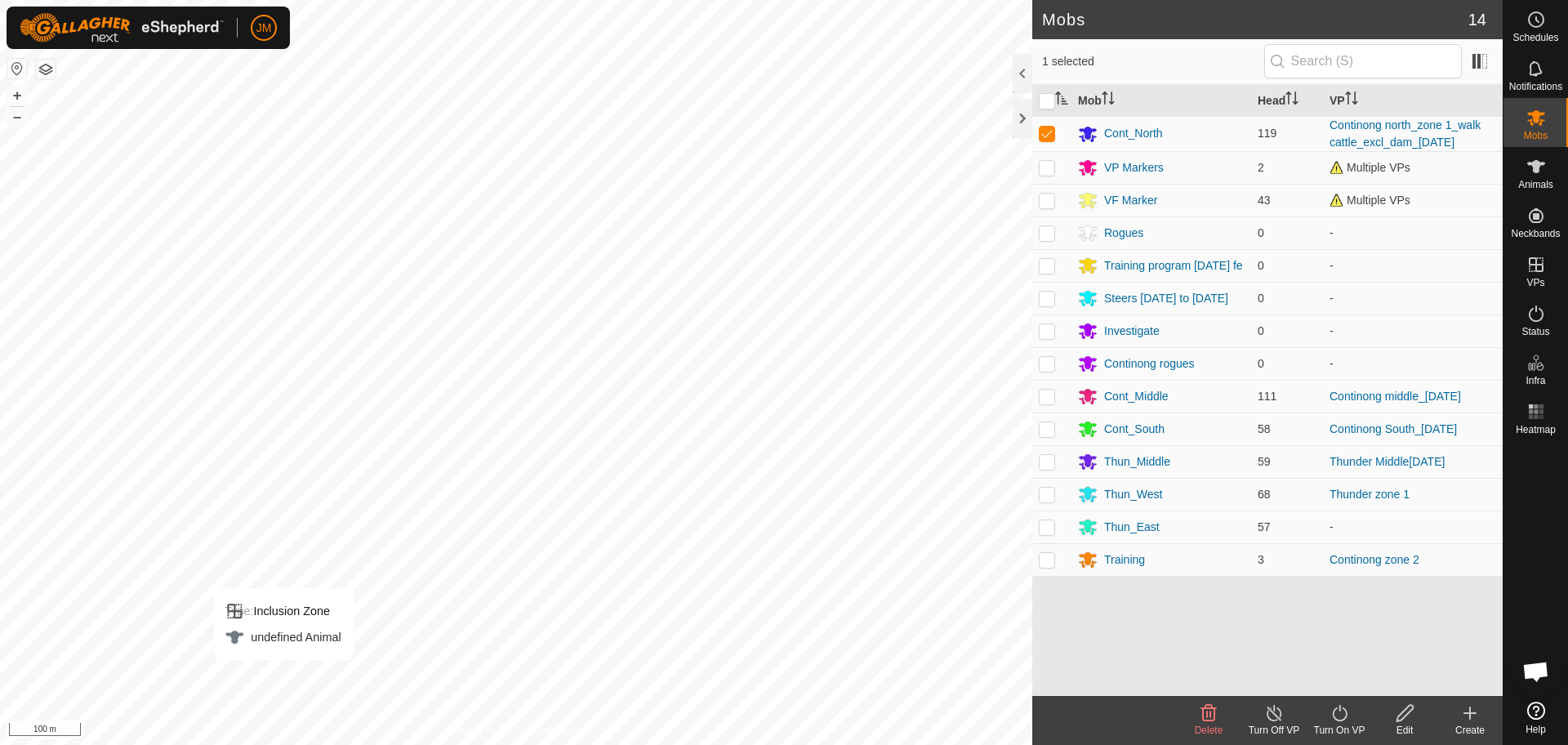
click at [1340, 718] on icon at bounding box center [1339, 714] width 20 height 20
click at [1356, 667] on link "Now" at bounding box center [1388, 678] width 162 height 33
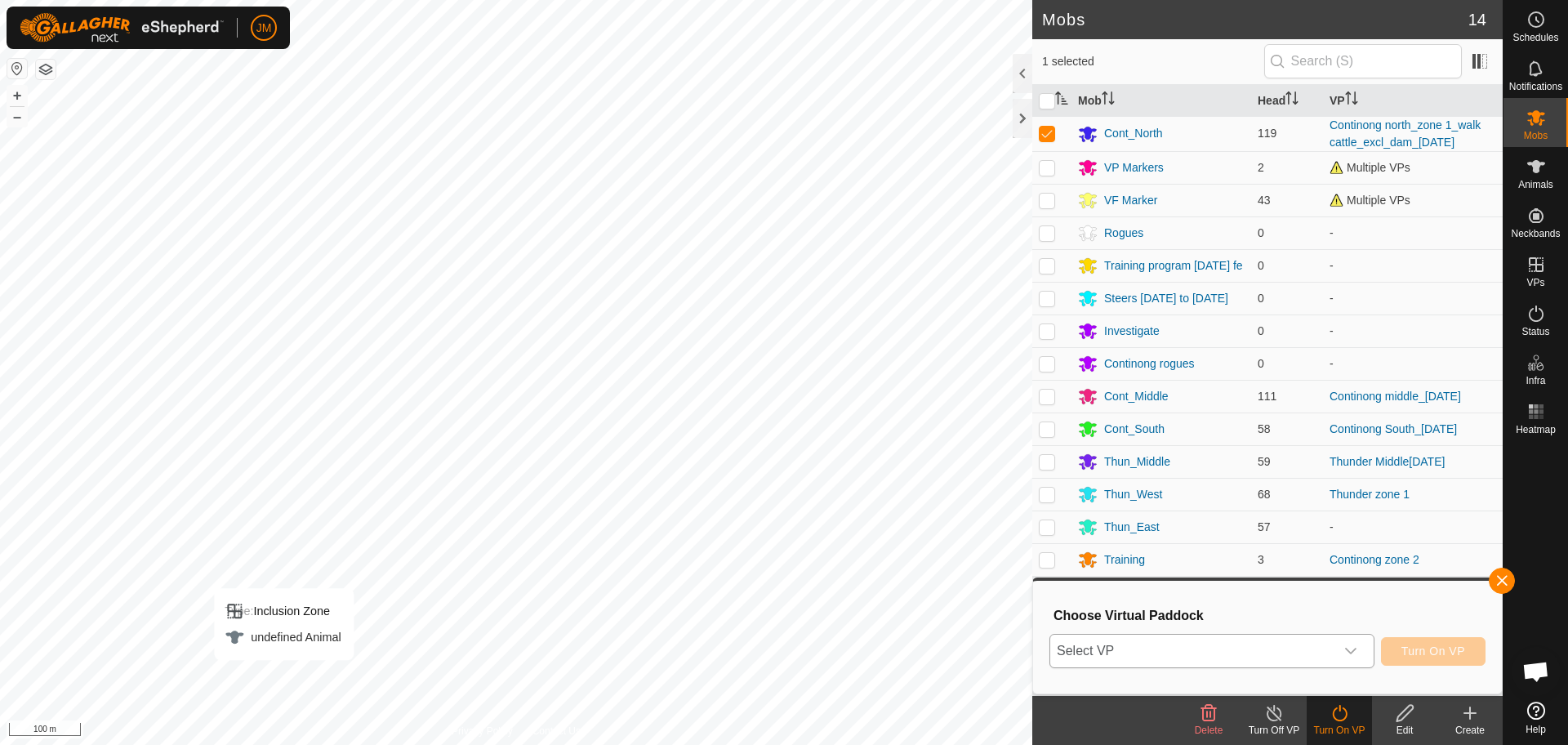
click at [1351, 653] on icon "dropdown trigger" at bounding box center [1351, 651] width 12 height 6
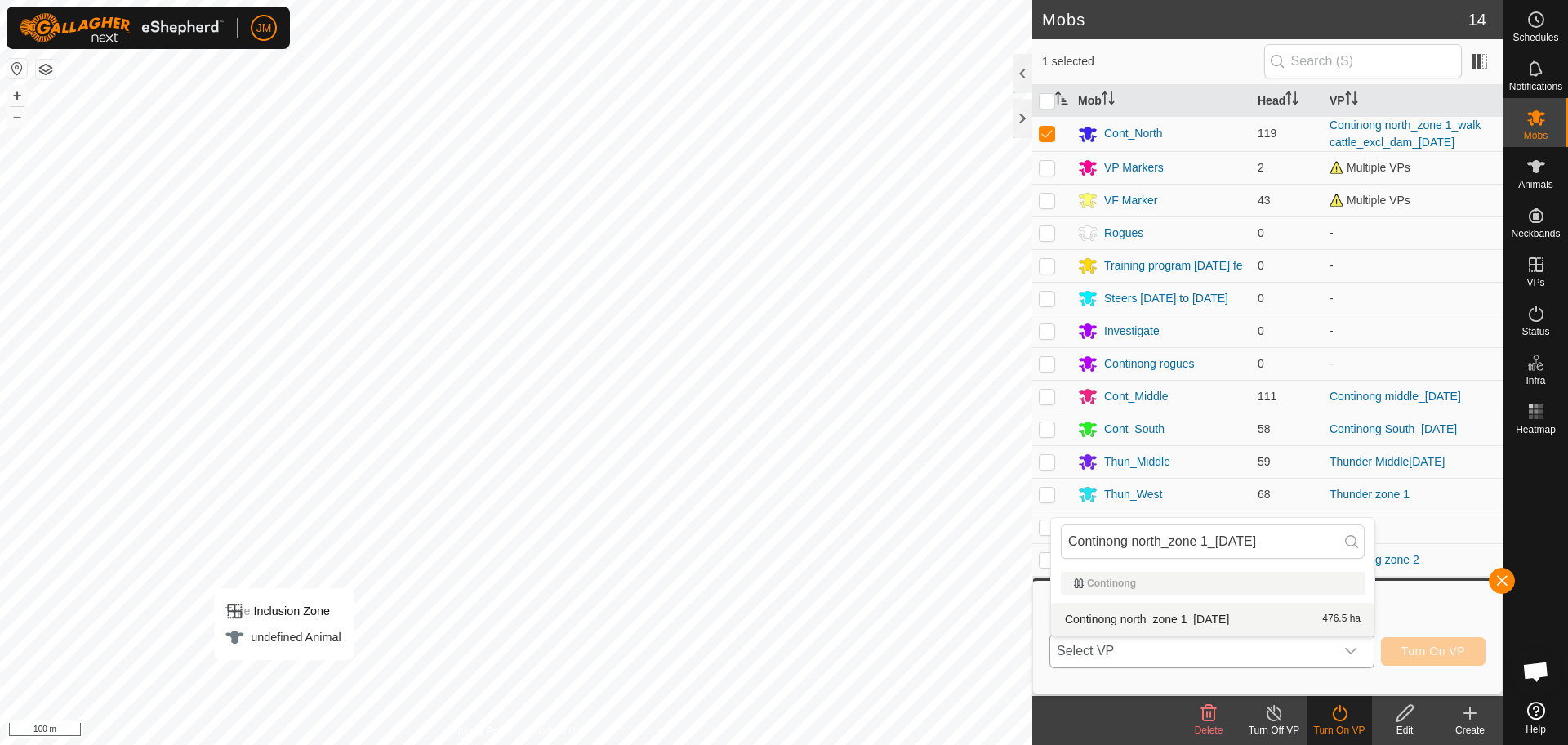
type input "Continong north_zone 1_[DATE]"
click at [1225, 622] on li "Continong north_zone 1_[DATE] 476.5 ha" at bounding box center [1213, 620] width 323 height 33
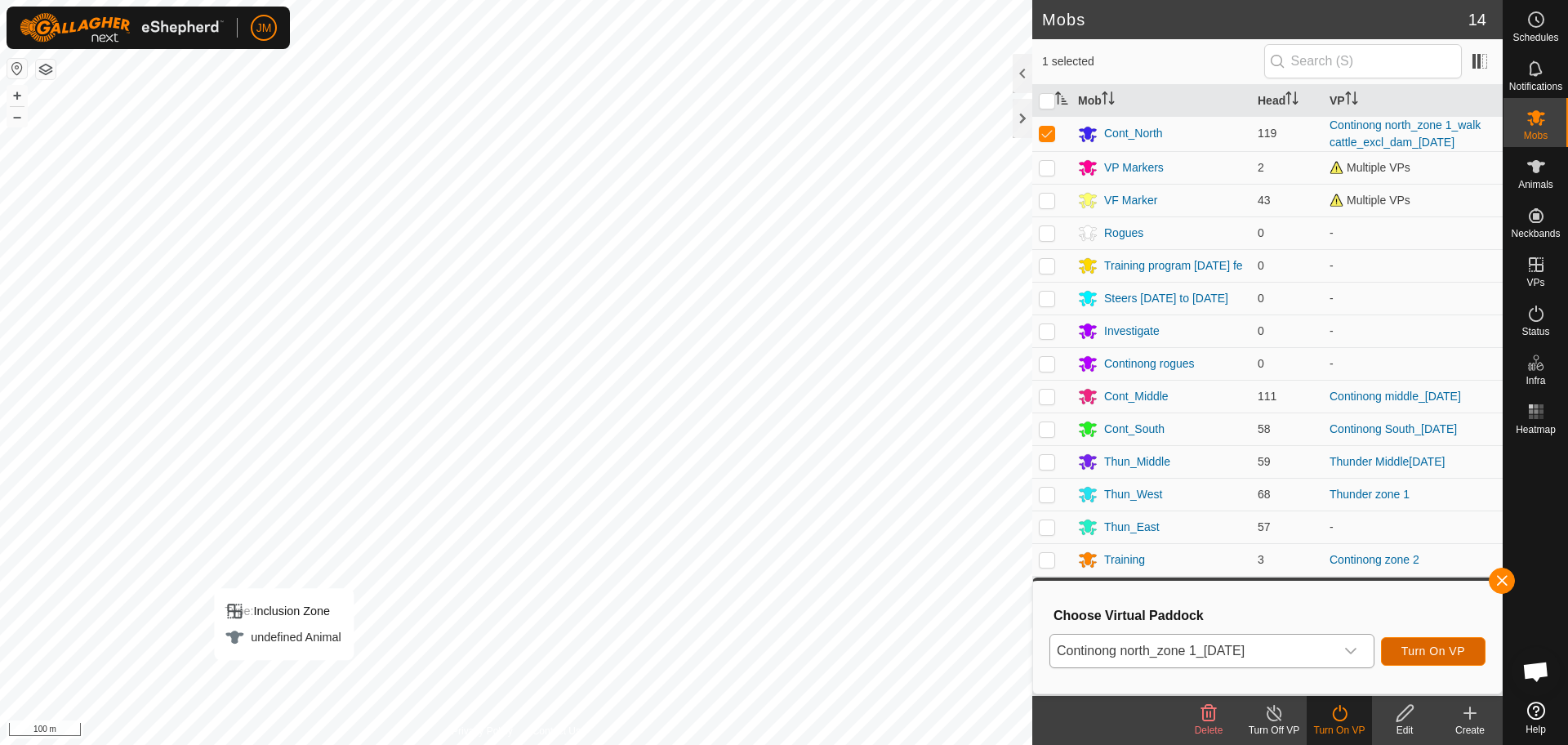
click at [1421, 650] on span "Turn On VP" at bounding box center [1434, 651] width 64 height 13
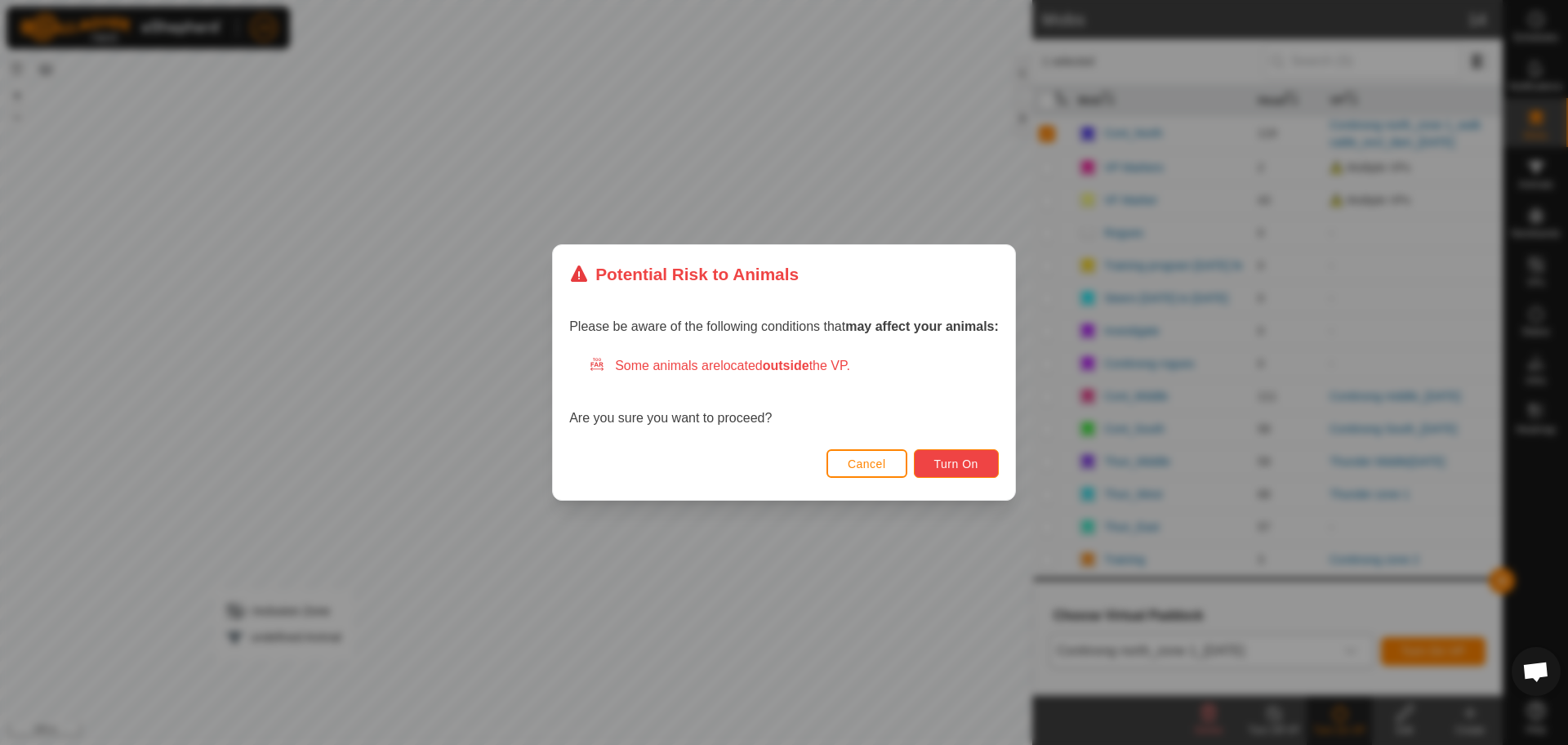
click at [955, 455] on button "Turn On" at bounding box center [957, 463] width 85 height 28
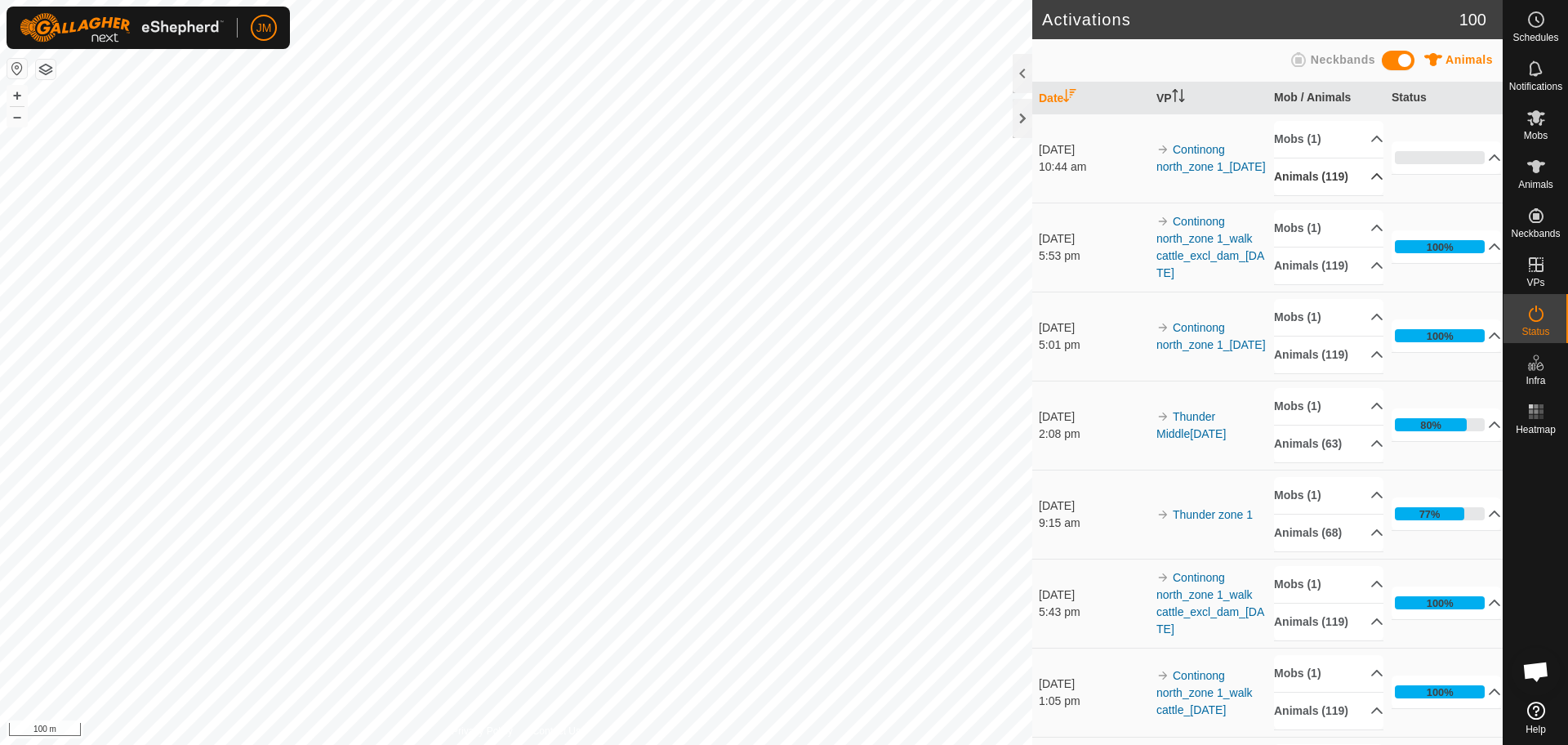
click at [1356, 184] on p-accordion-header "Animals (119)" at bounding box center [1328, 177] width 110 height 36
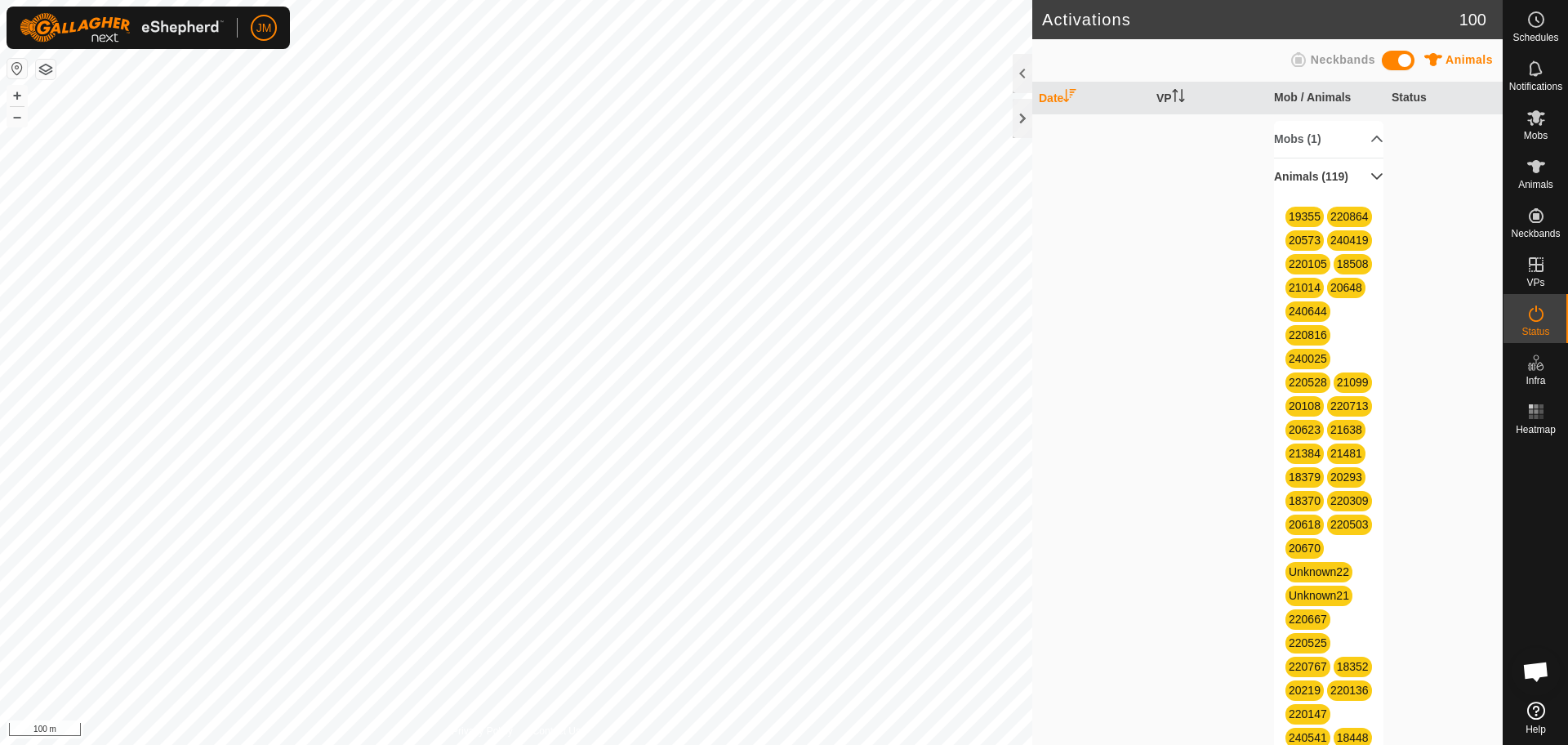
click at [1349, 184] on p-accordion-header "Animals (119)" at bounding box center [1328, 177] width 110 height 36
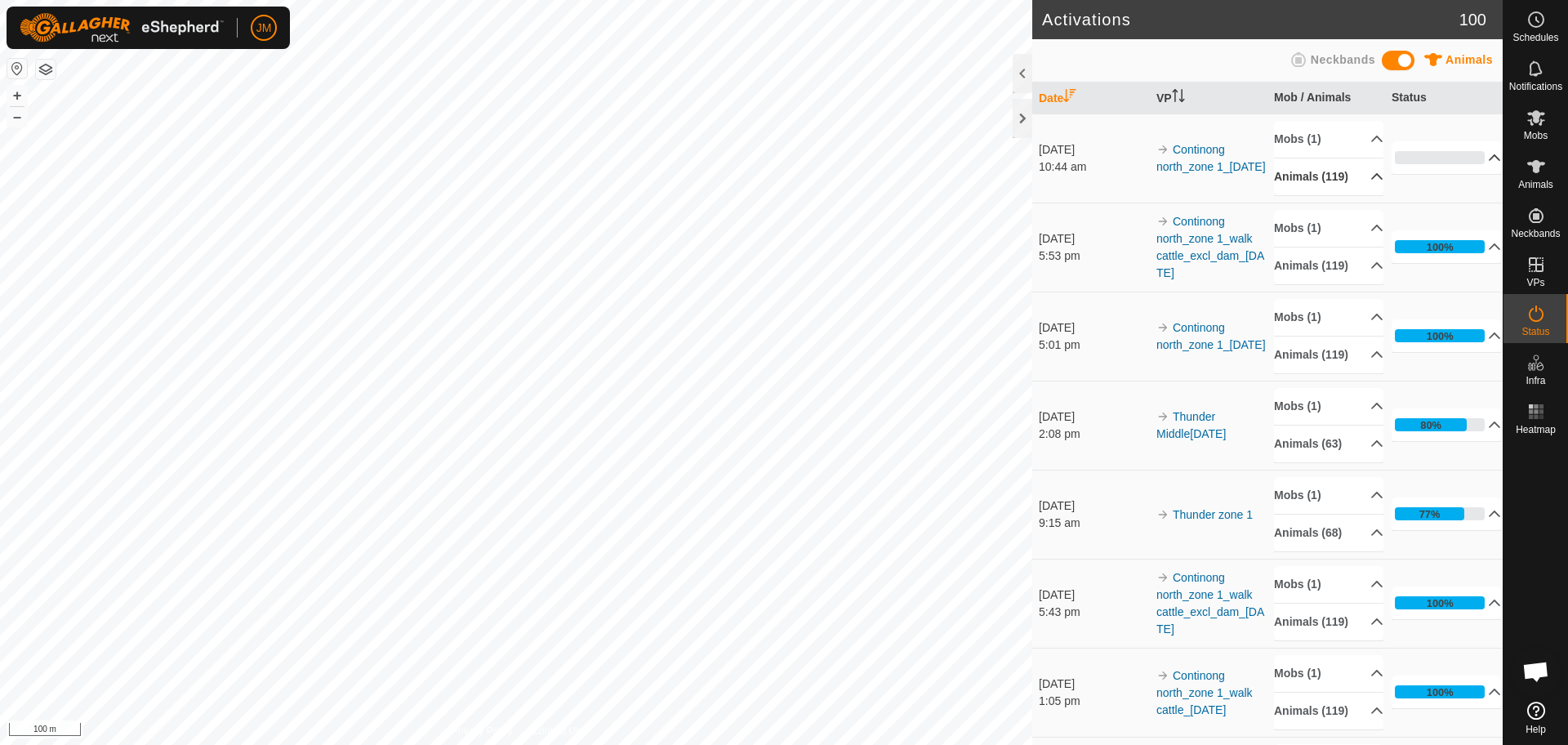
click at [1476, 164] on p-accordion-header "0%" at bounding box center [1446, 158] width 110 height 33
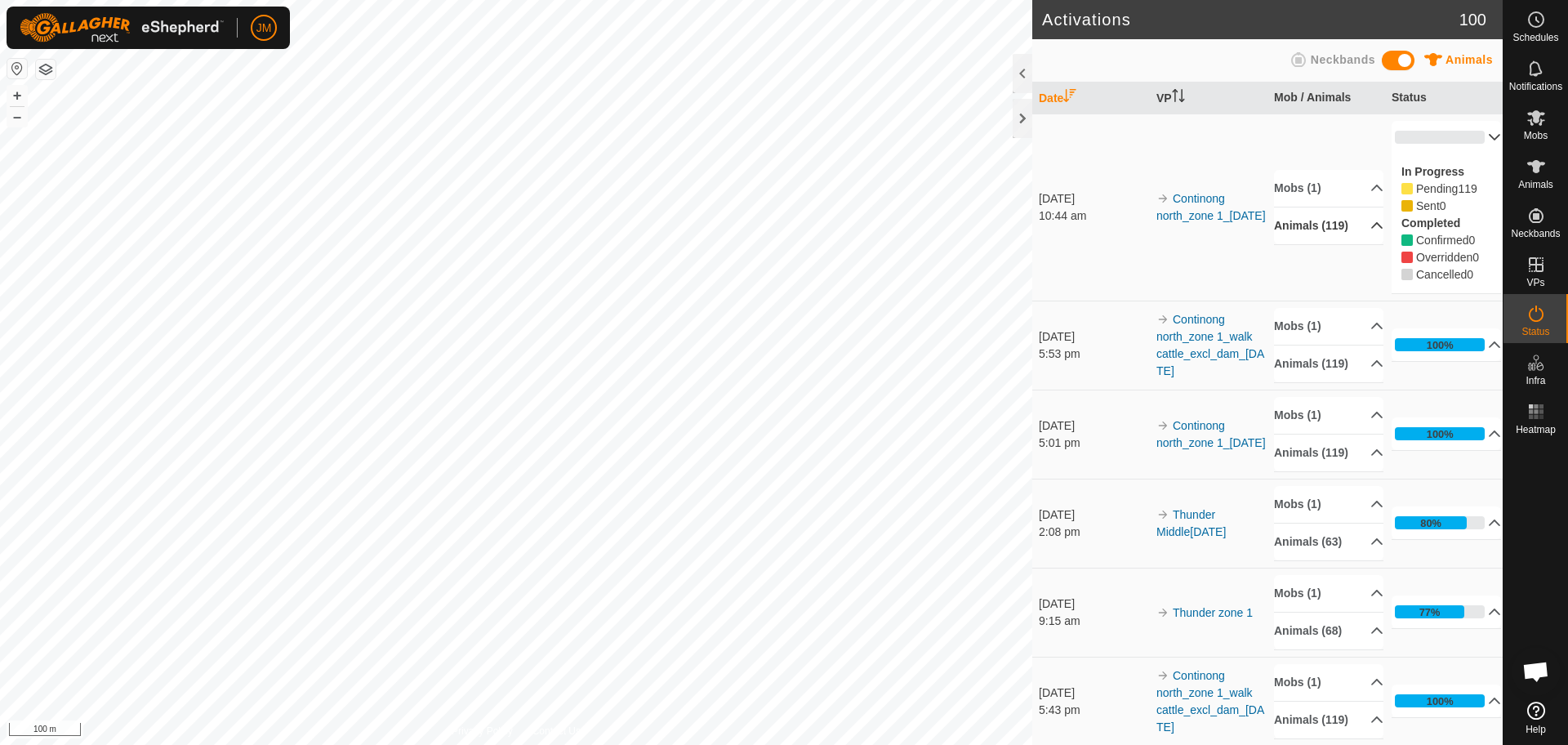
click at [1468, 142] on p-accordion-header "0%" at bounding box center [1446, 137] width 110 height 33
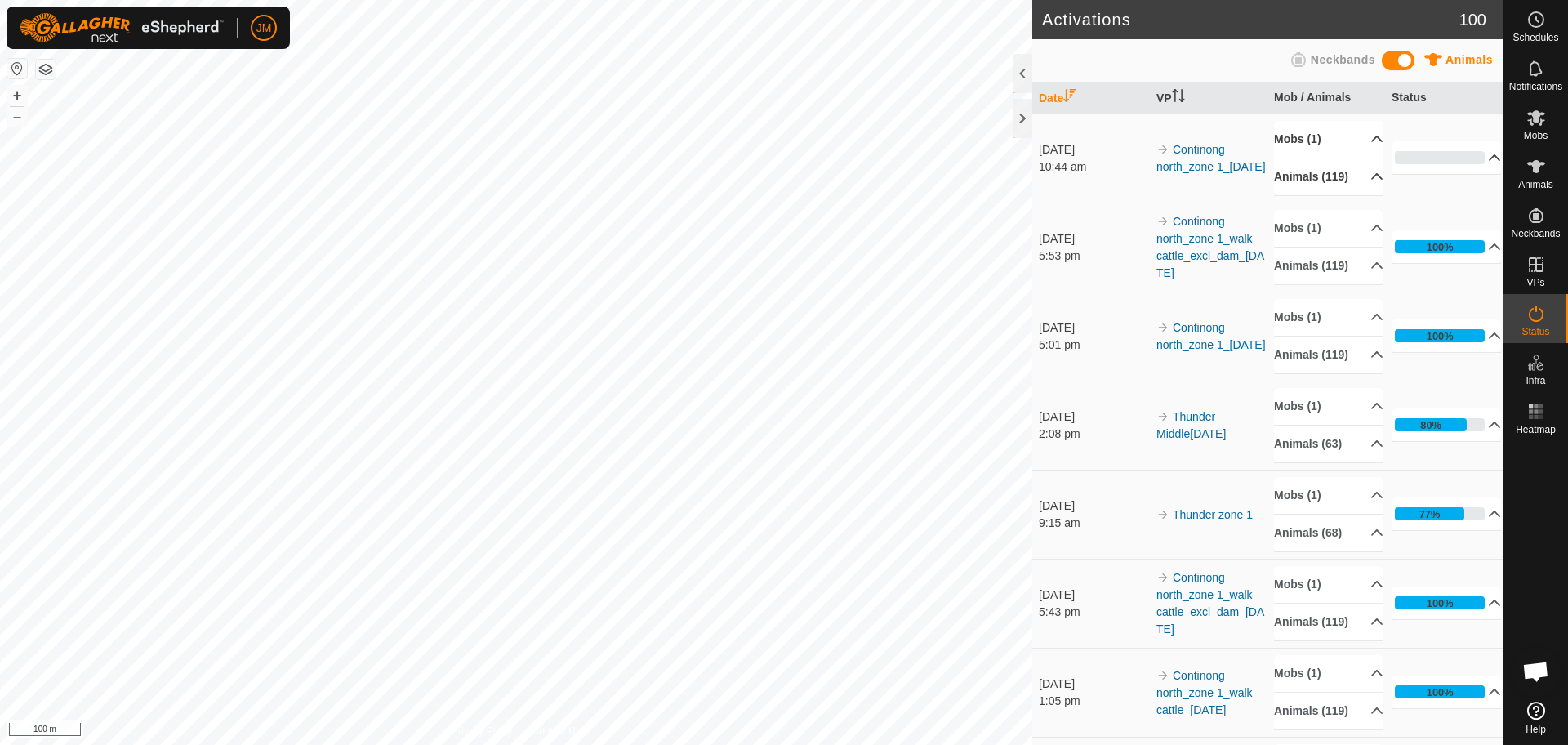
click at [1349, 137] on p-accordion-header "Mobs (1)" at bounding box center [1328, 139] width 110 height 36
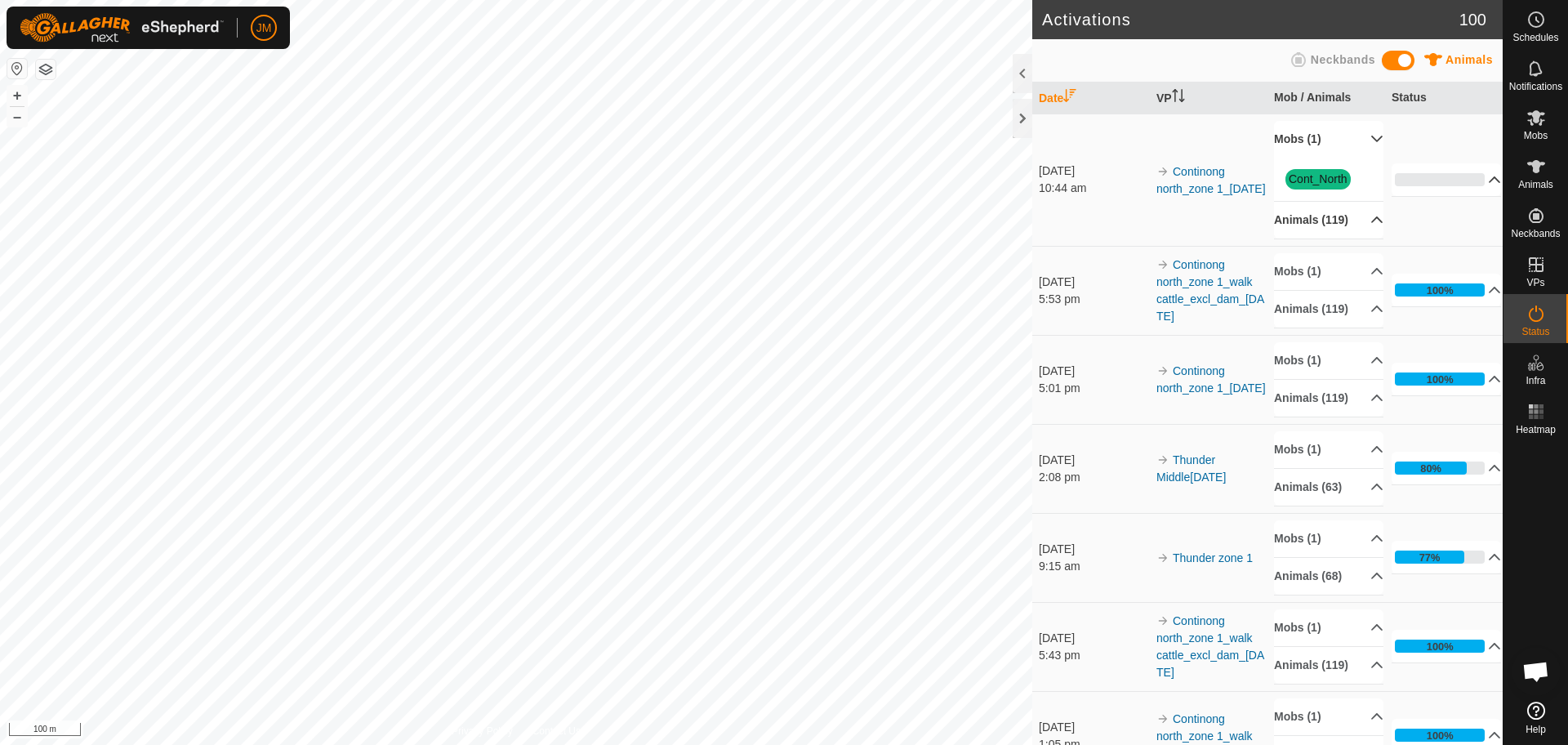
click at [1356, 133] on p-accordion-header "Mobs (1)" at bounding box center [1328, 139] width 110 height 36
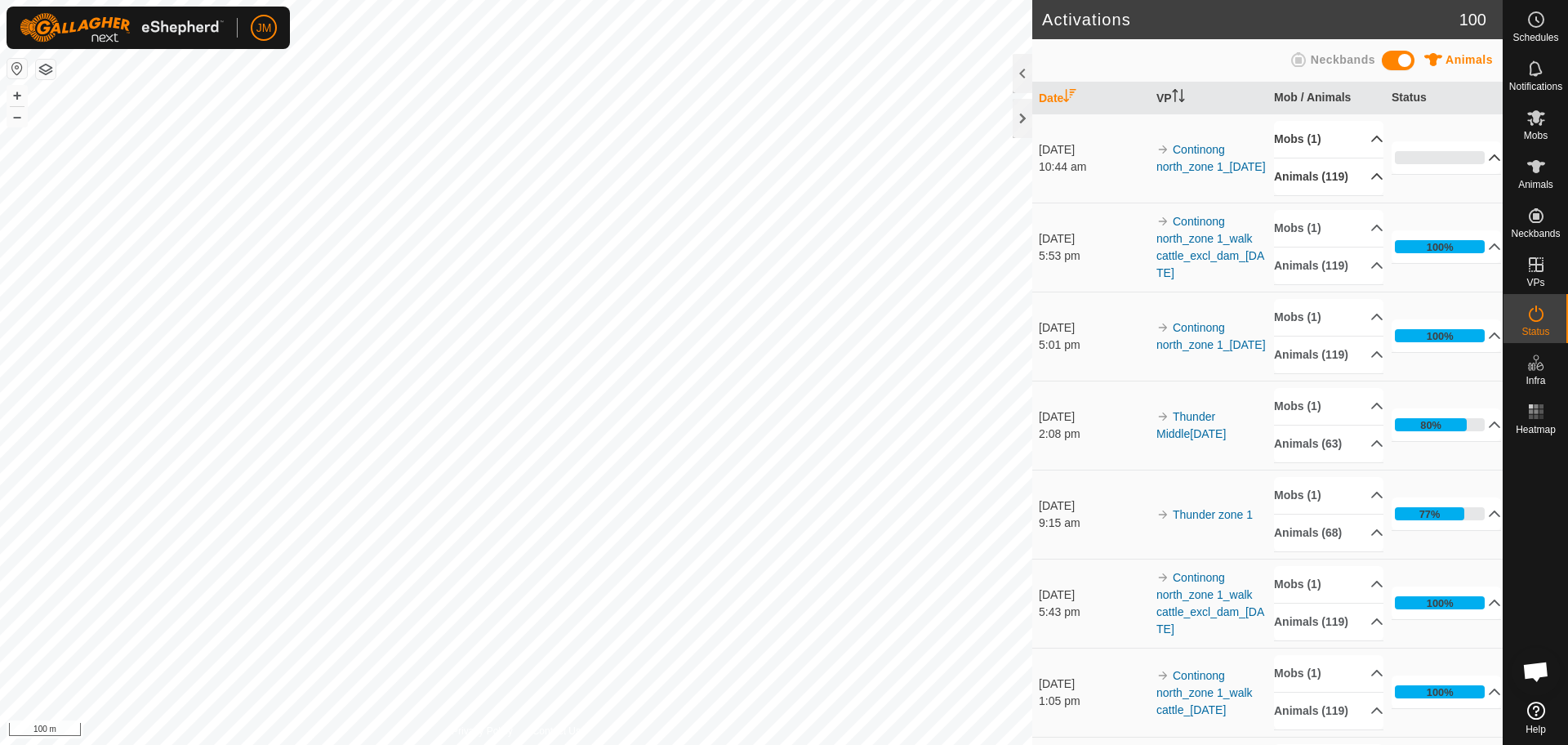
click at [1358, 191] on p-accordion-header "Animals (119)" at bounding box center [1328, 177] width 110 height 36
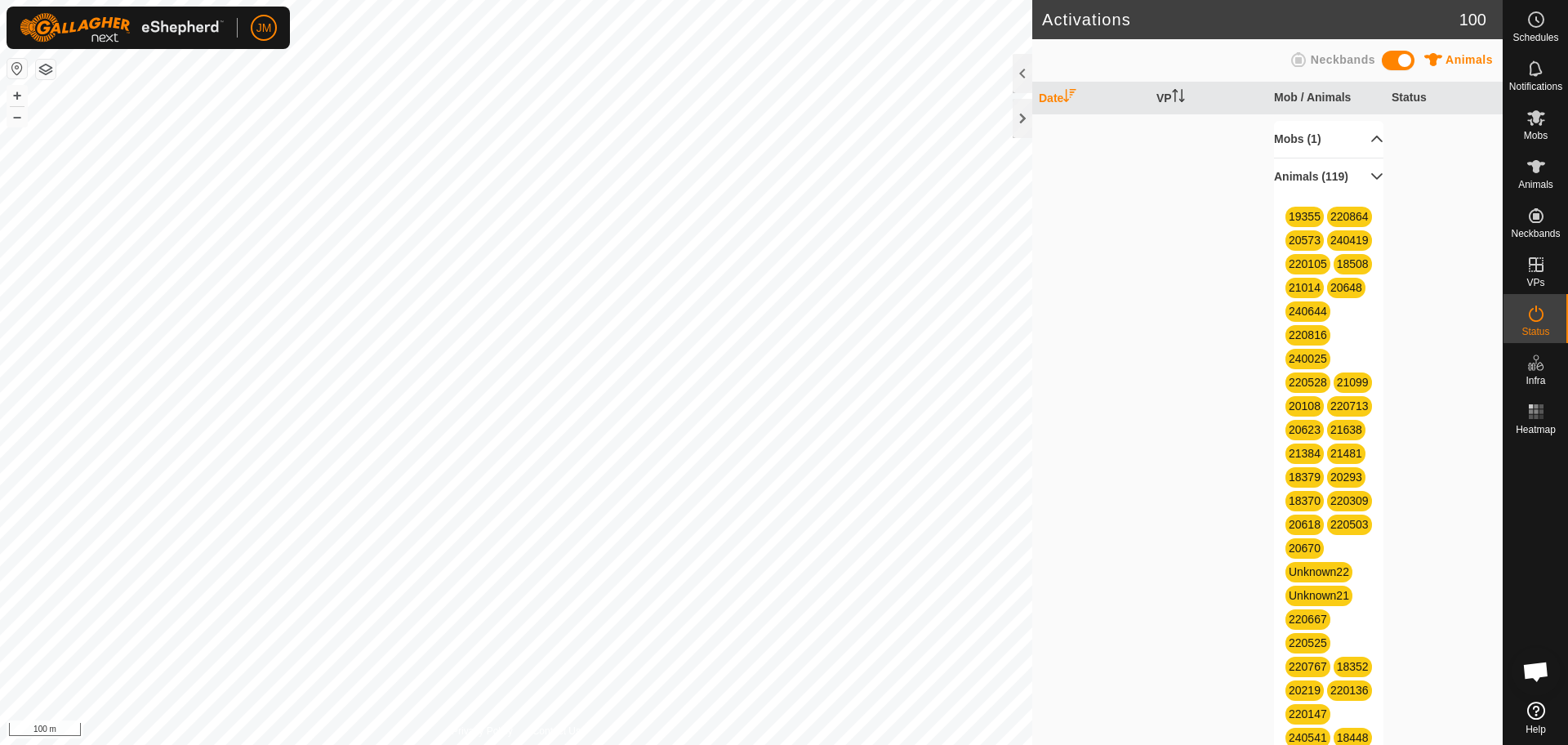
click at [1358, 191] on p-accordion-header "Animals (119)" at bounding box center [1328, 177] width 110 height 36
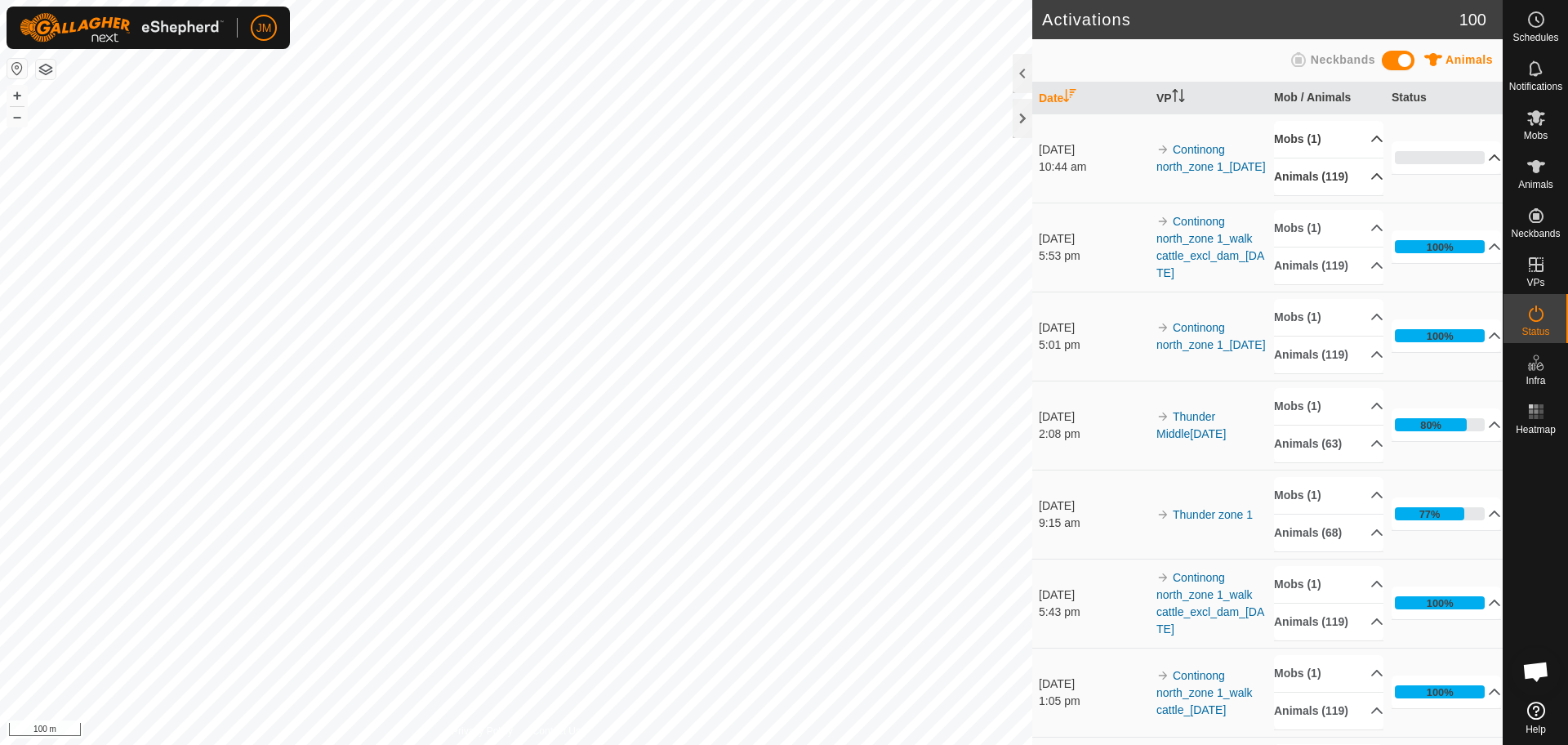
click at [1467, 165] on p-accordion-header "0%" at bounding box center [1446, 158] width 110 height 33
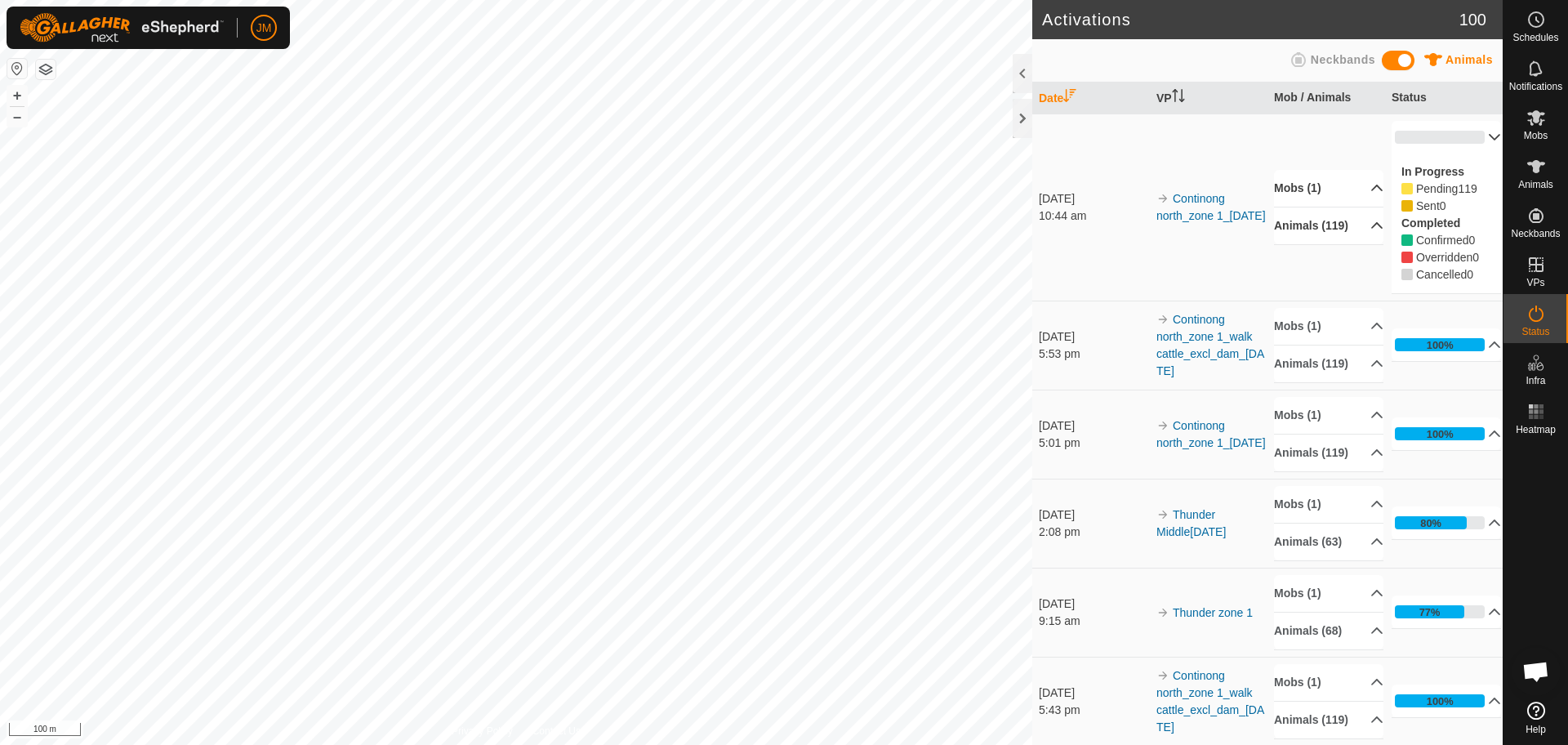
drag, startPoint x: 1469, startPoint y: 280, endPoint x: 1383, endPoint y: 174, distance: 136.5
click at [1392, 174] on div "In Progress Pending 119 Sent 0 Completed Confirmed 0 Overridden 0 Cancelled 0" at bounding box center [1446, 224] width 110 height 140
drag, startPoint x: 1396, startPoint y: 169, endPoint x: 1482, endPoint y: 276, distance: 137.3
click at [1482, 276] on div "In Progress Pending 119 Sent 0 Completed Confirmed 0 Overridden 0 Cancelled 0" at bounding box center [1446, 224] width 110 height 140
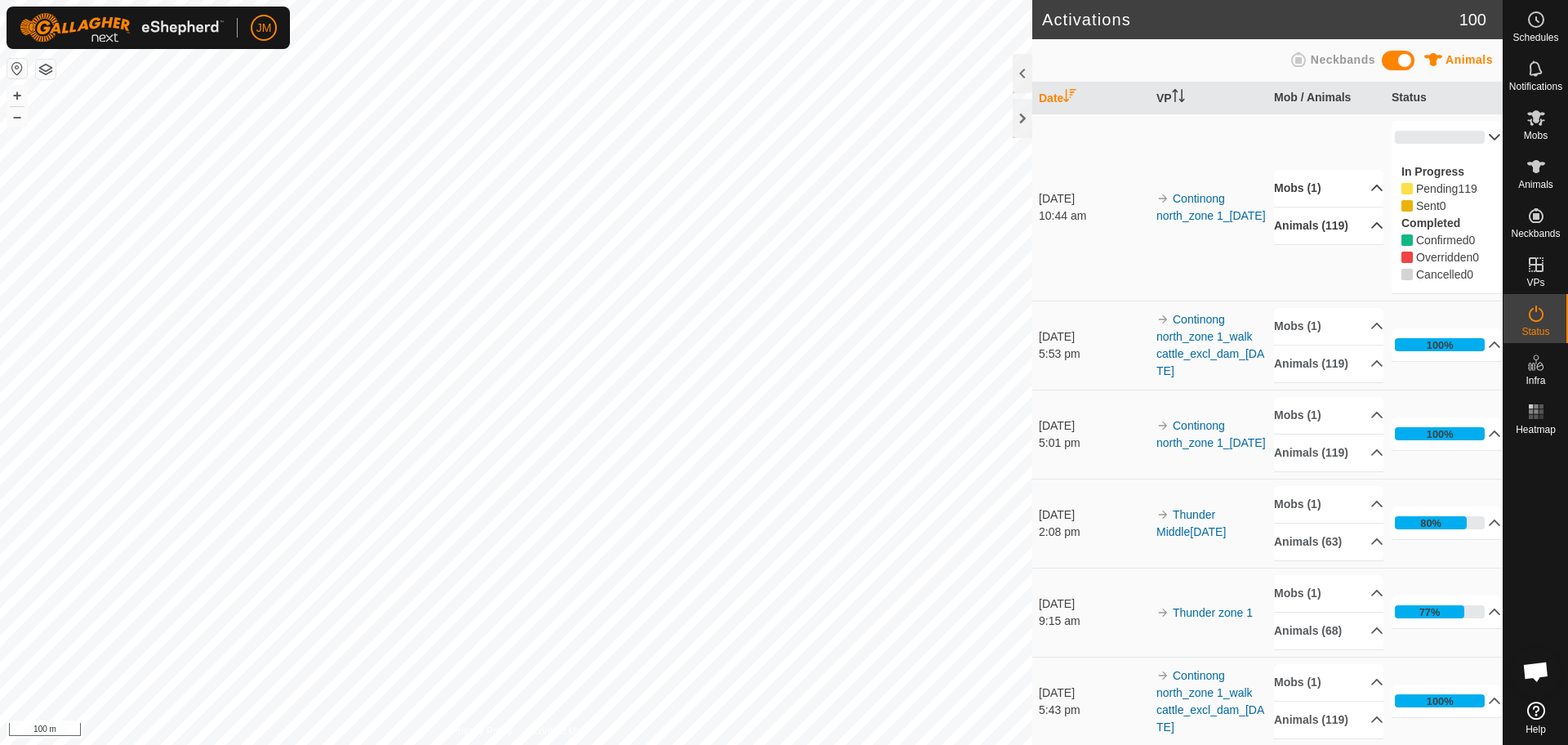
click at [1482, 276] on div "In Progress Pending 119 Sent 0 Completed Confirmed 0 Overridden 0 Cancelled 0" at bounding box center [1446, 224] width 110 height 140
click at [1468, 142] on p-accordion-header "0%" at bounding box center [1446, 137] width 110 height 33
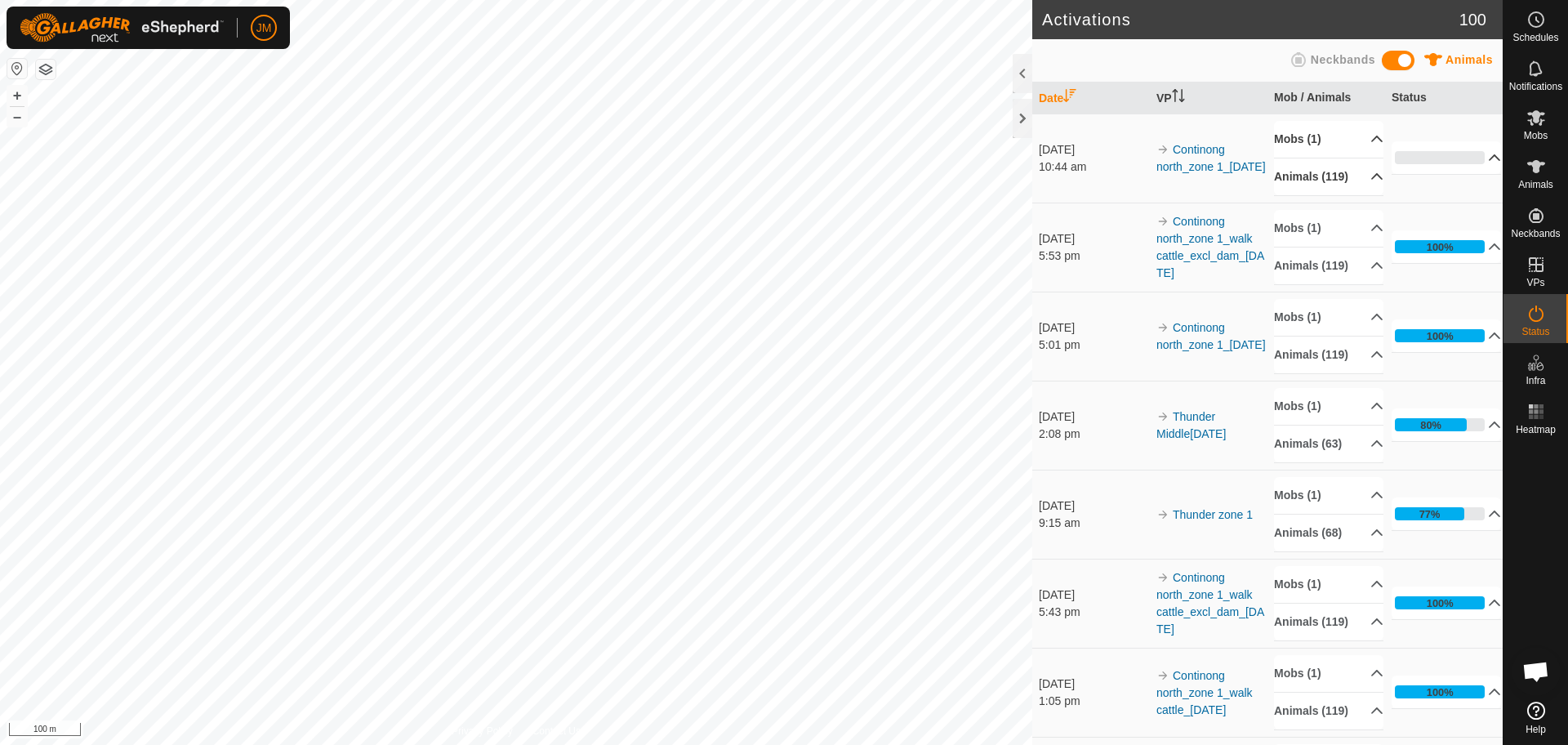
click at [1352, 187] on p-accordion-header "Animals (119)" at bounding box center [1328, 177] width 110 height 36
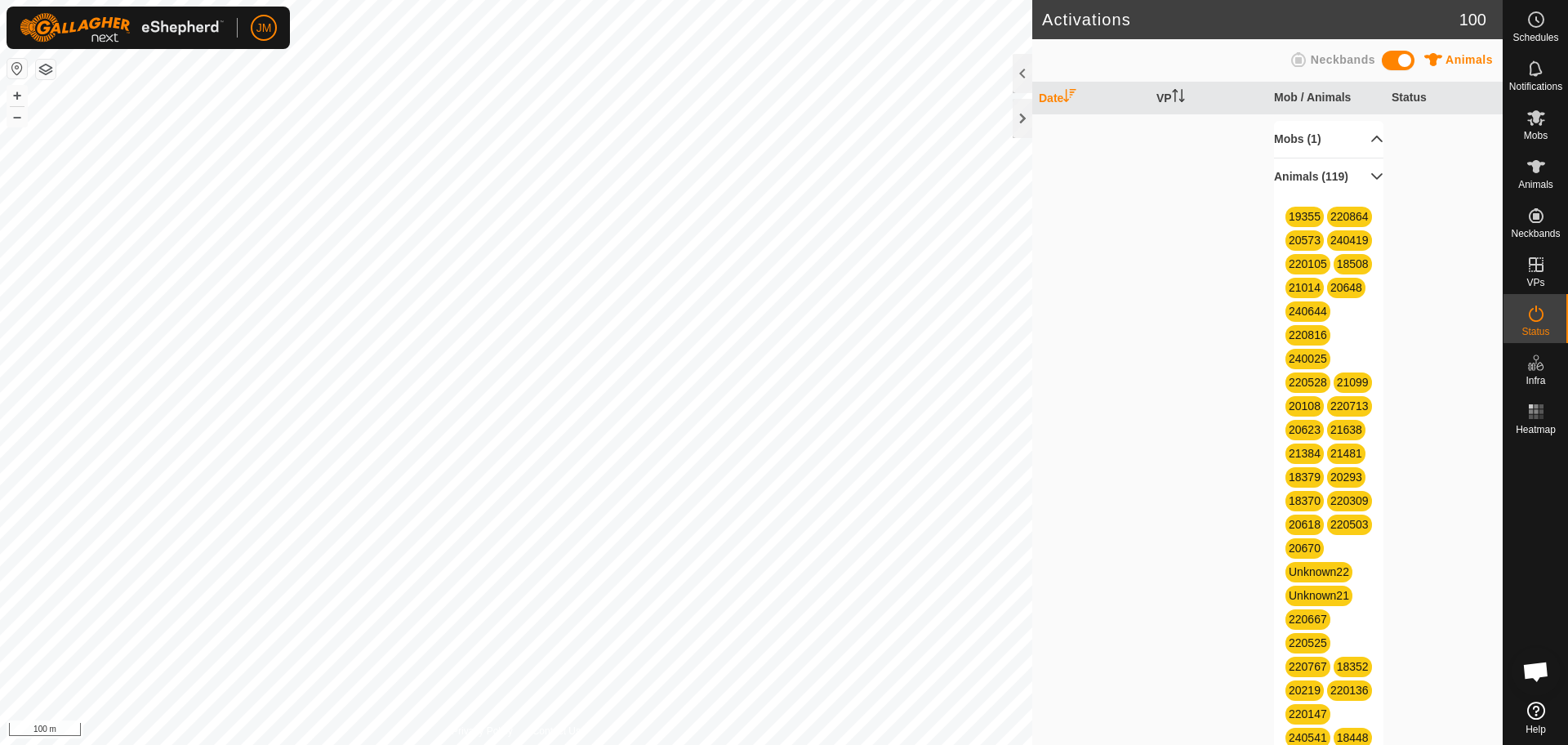
click at [1352, 187] on p-accordion-header "Animals (119)" at bounding box center [1328, 177] width 110 height 36
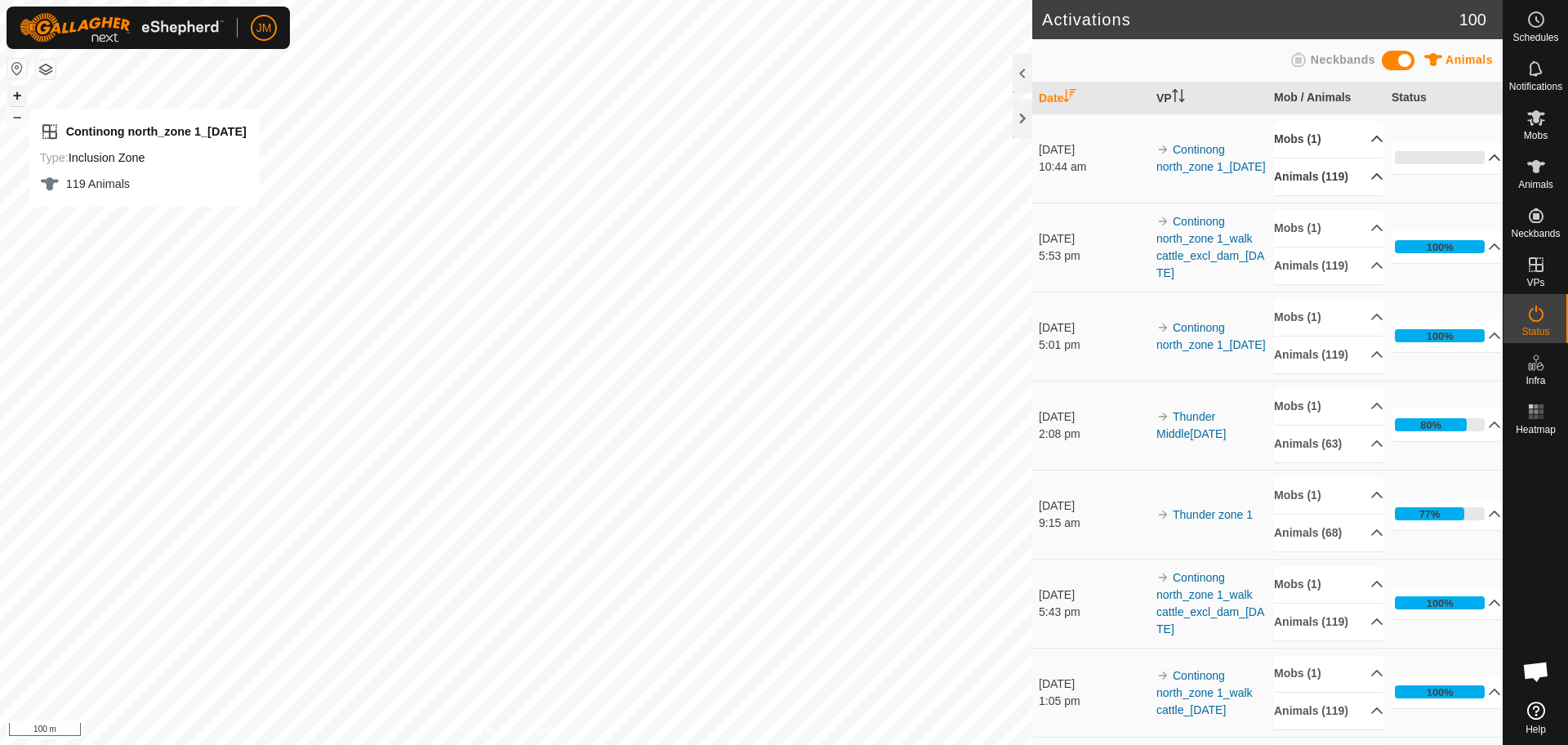
click at [19, 93] on button "+" at bounding box center [17, 95] width 20 height 20
click at [10, 120] on button "–" at bounding box center [17, 117] width 20 height 20
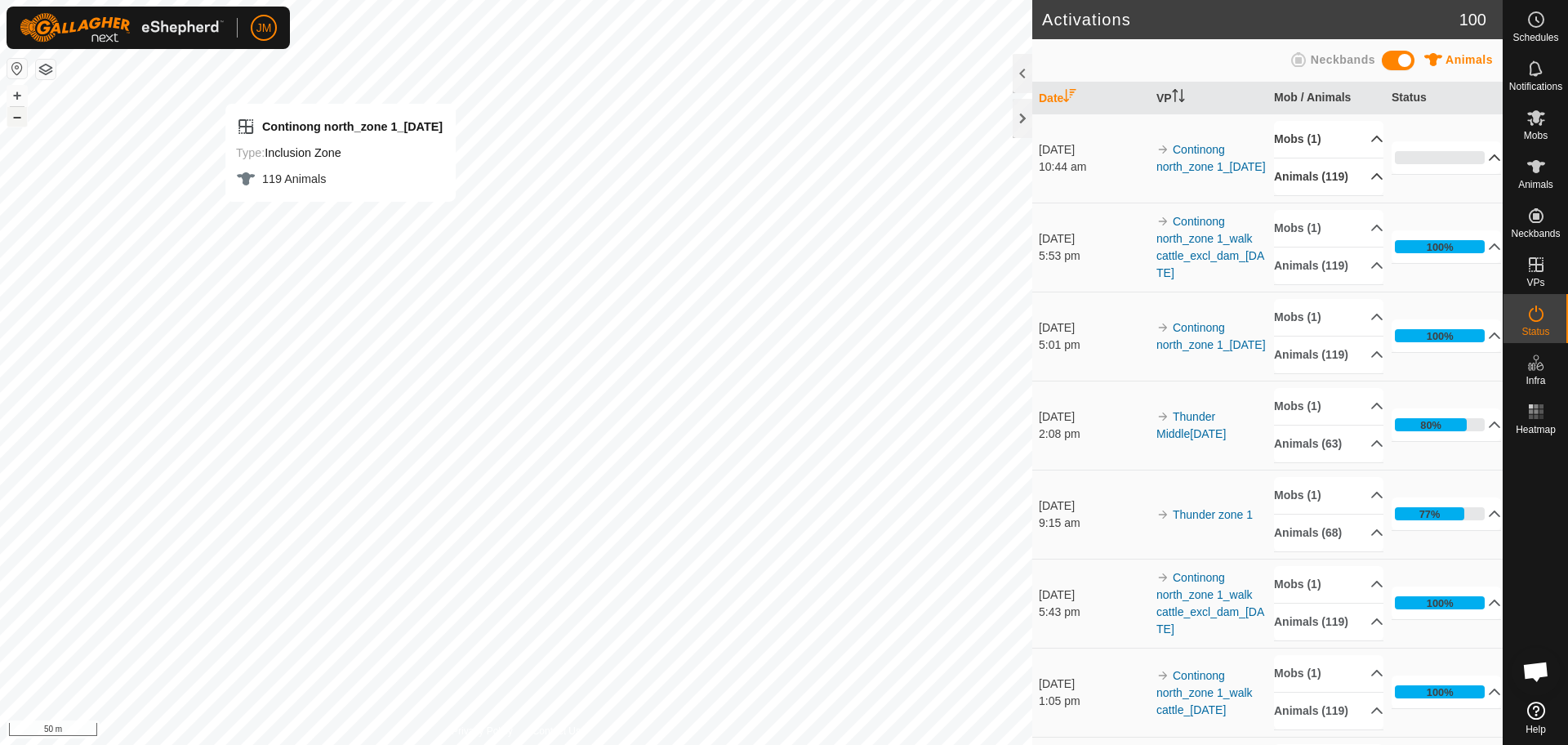
click at [10, 120] on button "–" at bounding box center [17, 117] width 20 height 20
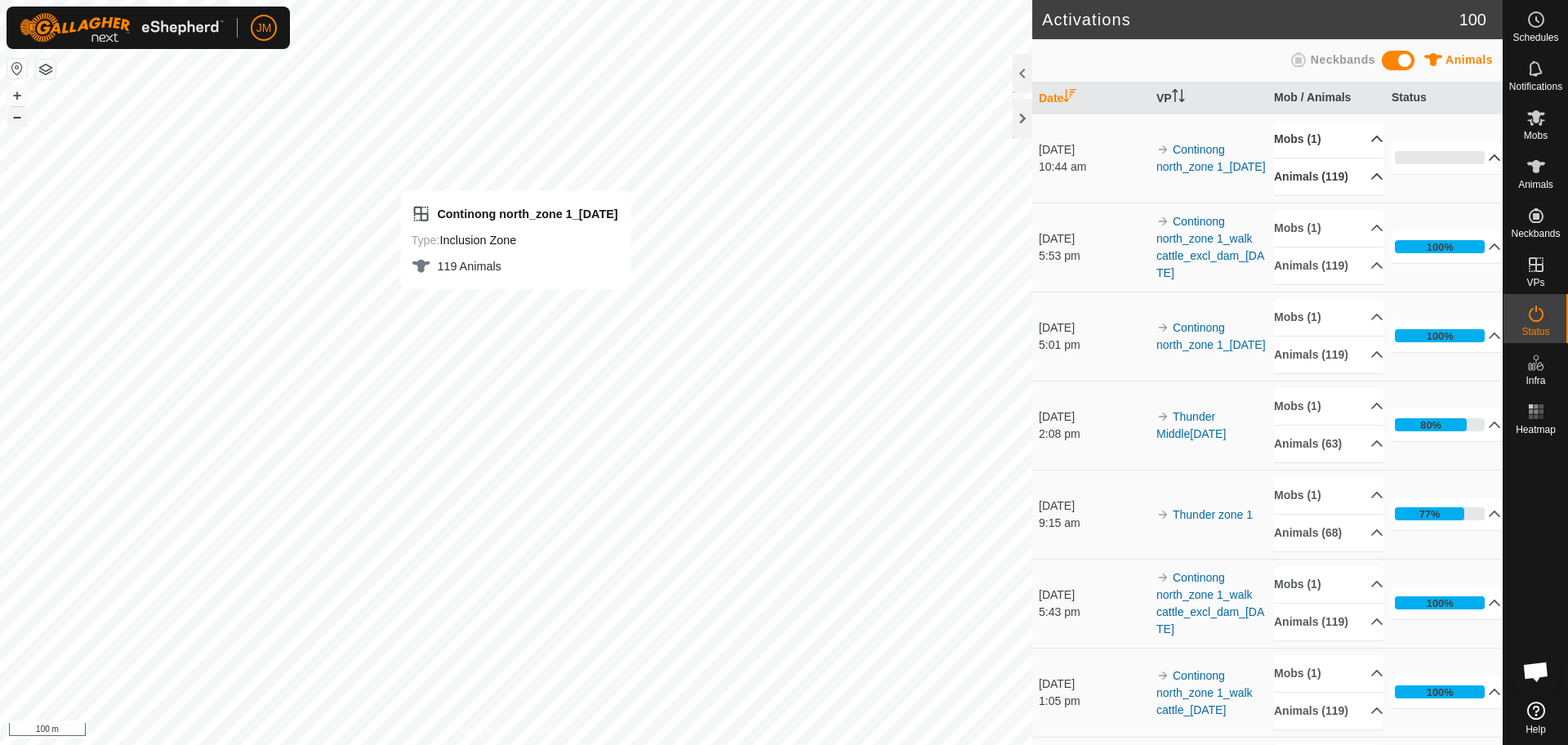
click at [10, 120] on button "–" at bounding box center [17, 117] width 20 height 20
click at [1021, 118] on div at bounding box center [1022, 118] width 20 height 39
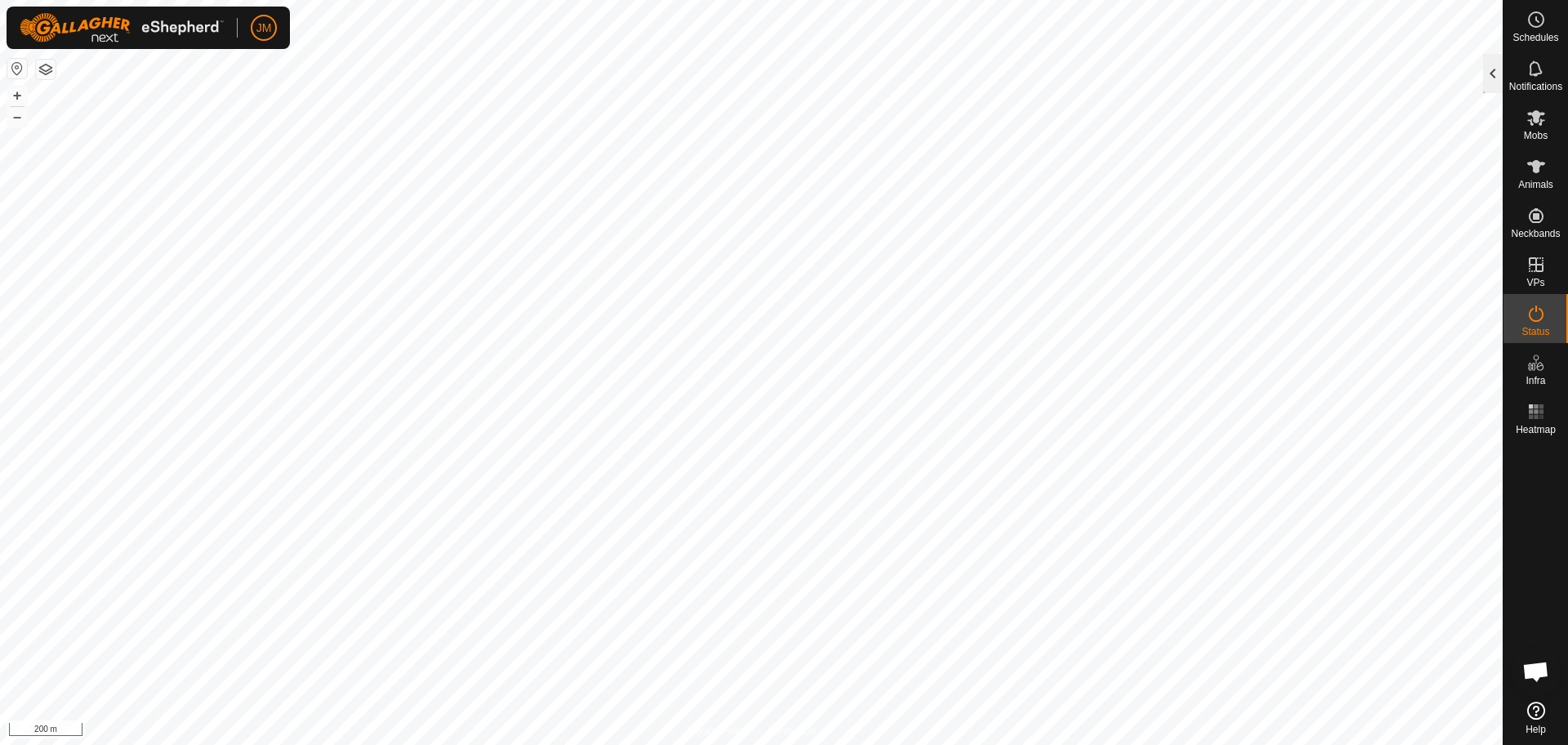
click at [1492, 76] on div at bounding box center [1494, 73] width 20 height 39
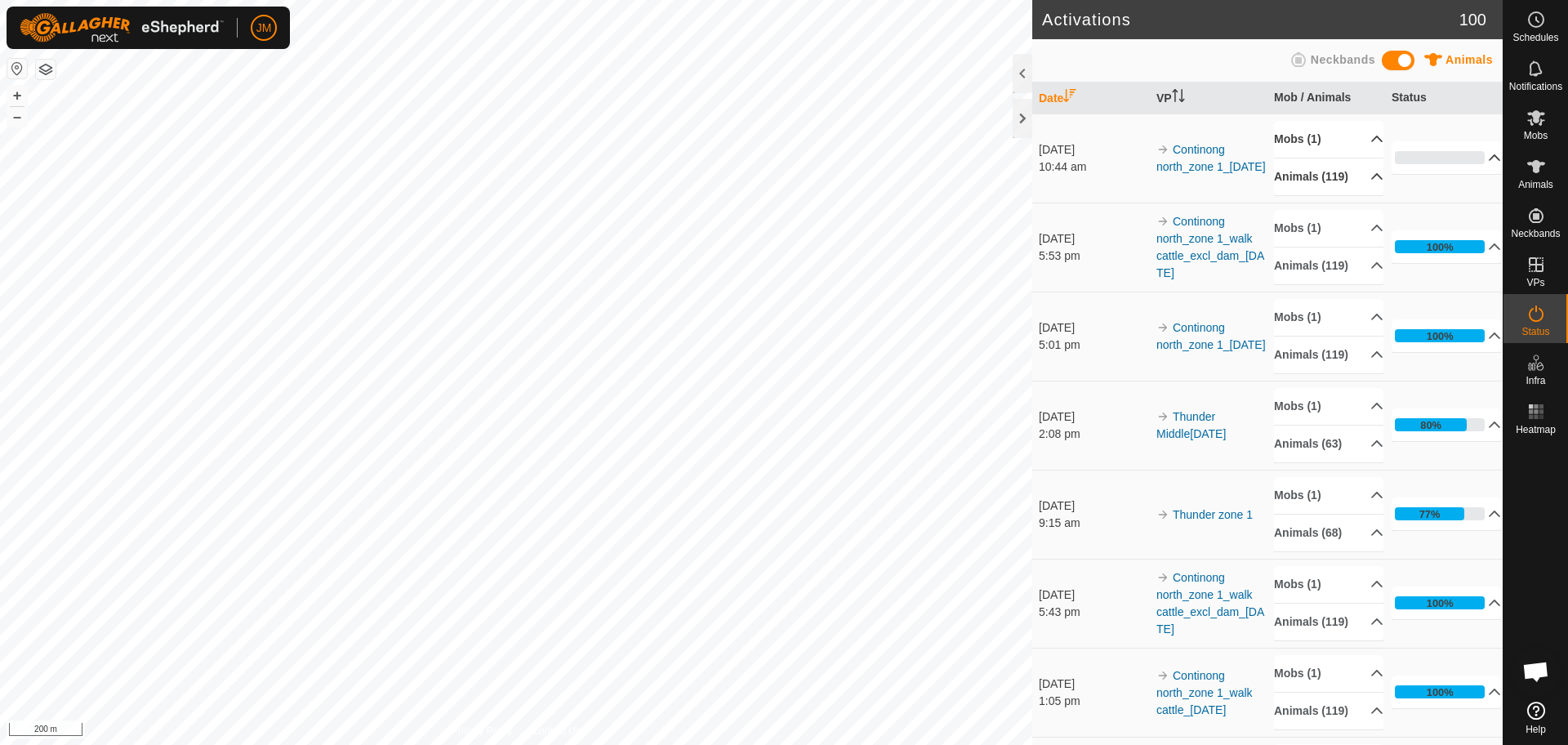
click at [1462, 170] on p-accordion-header "0%" at bounding box center [1446, 158] width 110 height 33
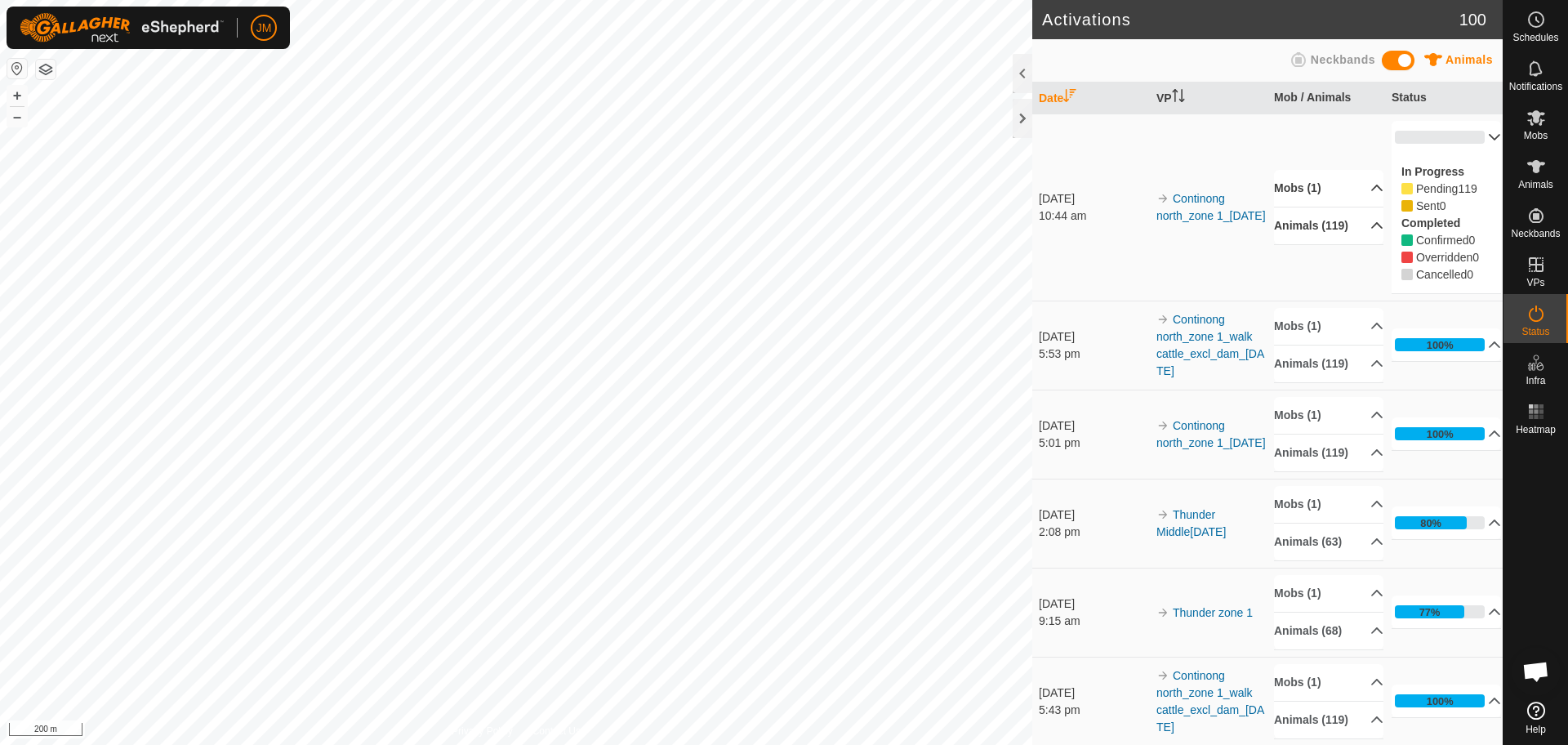
click at [1464, 144] on p-accordion-header "0%" at bounding box center [1446, 137] width 110 height 33
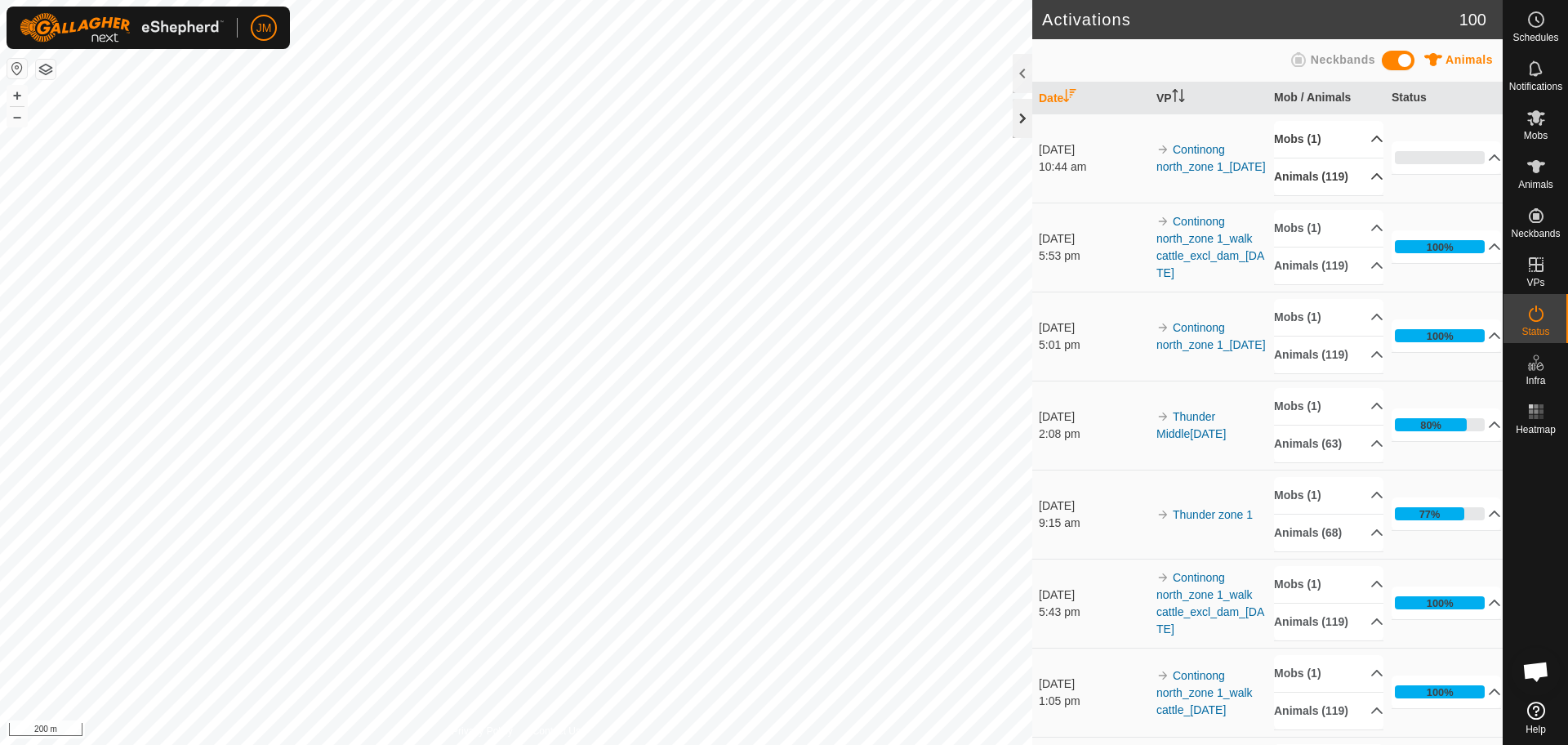
click at [1017, 126] on div at bounding box center [1022, 118] width 20 height 39
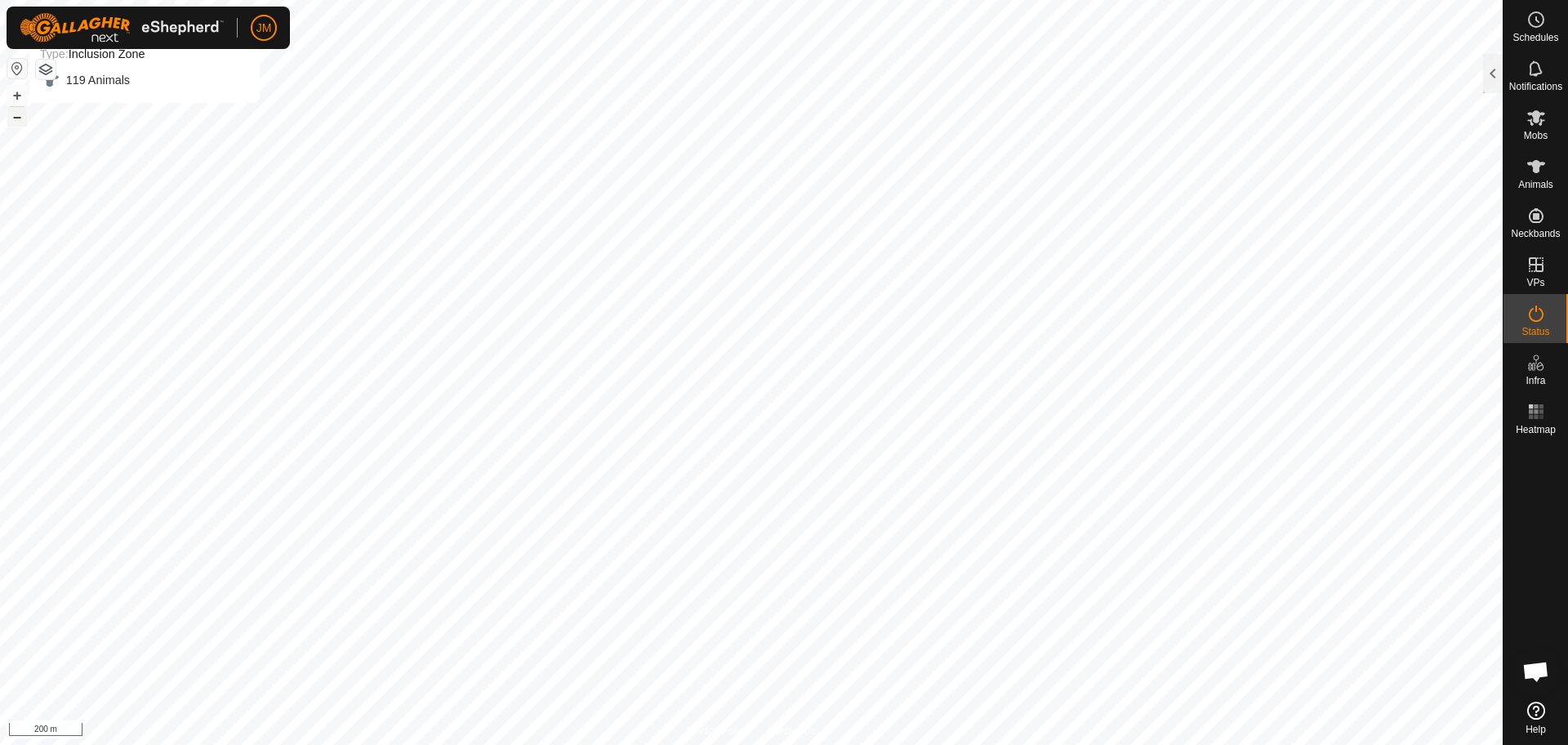
click at [15, 119] on button "–" at bounding box center [17, 117] width 20 height 20
